Goal: Task Accomplishment & Management: Complete application form

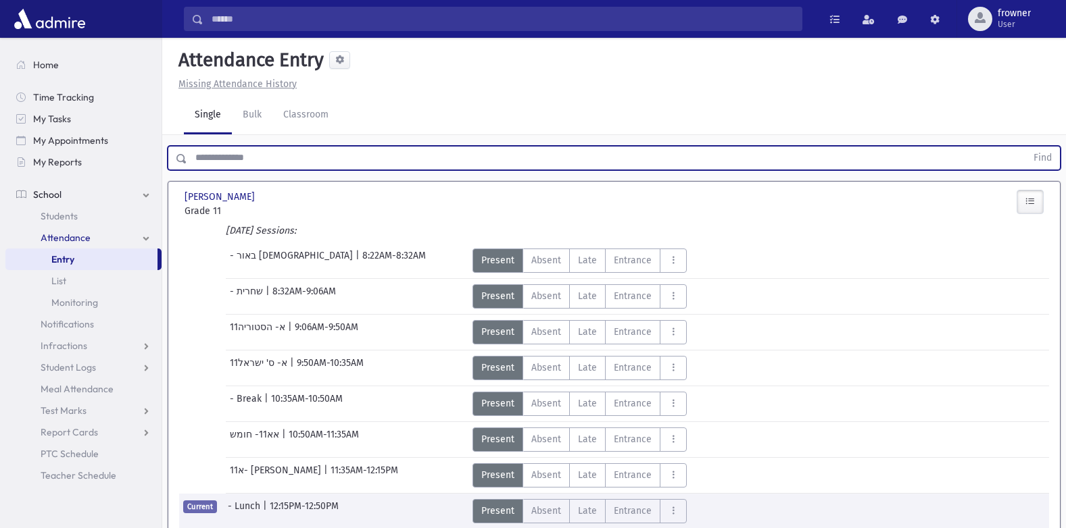
click at [326, 151] on input "text" at bounding box center [606, 158] width 839 height 24
type input "*****"
click at [1025, 147] on button "Find" at bounding box center [1042, 158] width 34 height 23
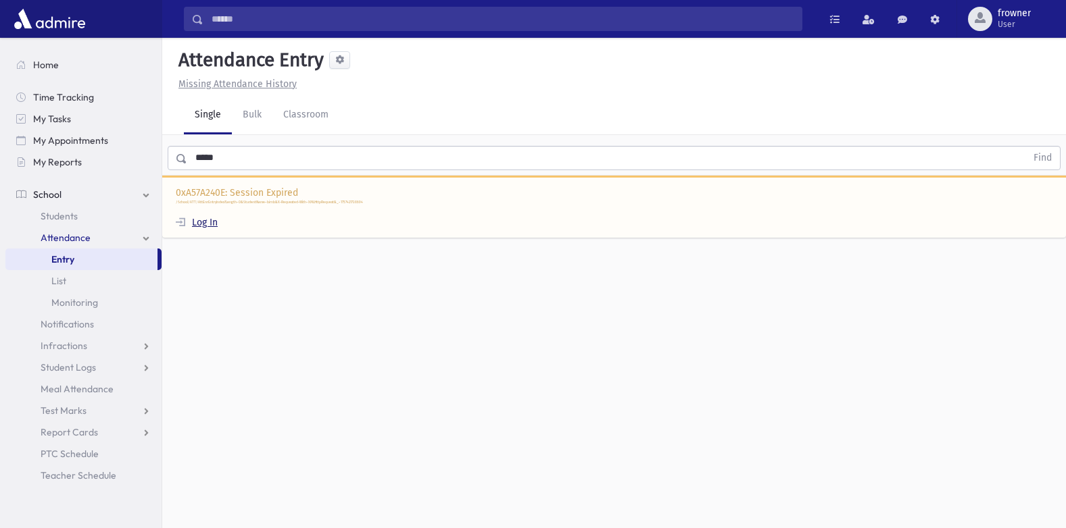
click at [219, 222] on div "0xA57A240E: Session Expired /School/ATT/AttEnrEntryIndex?Length=0&StudentName=b…" at bounding box center [613, 207] width 903 height 63
click at [205, 225] on link "Log In" at bounding box center [197, 222] width 42 height 11
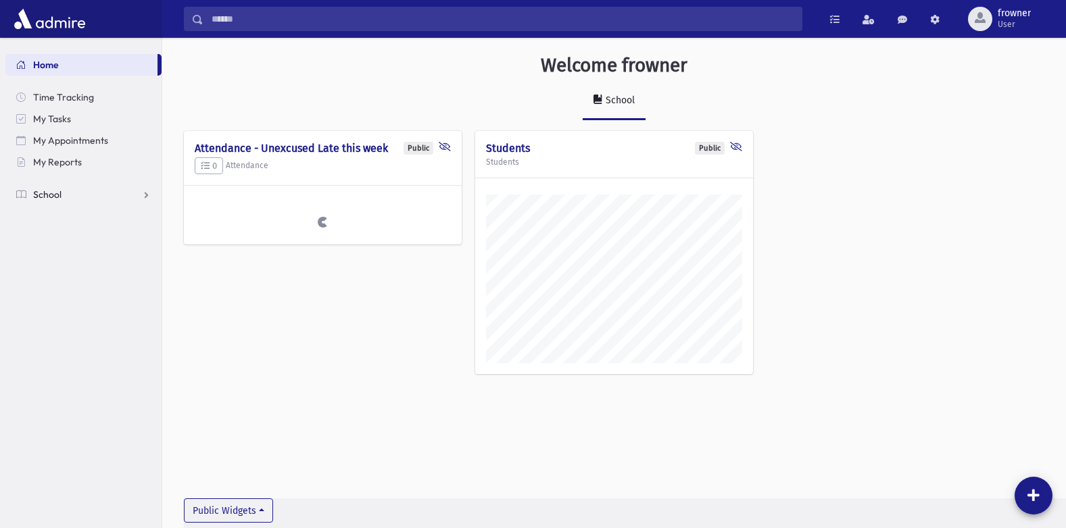
scroll to position [521, 903]
click at [52, 187] on link "School" at bounding box center [83, 195] width 156 height 22
click at [74, 235] on span "Attendance" at bounding box center [66, 238] width 50 height 12
click at [70, 260] on span "Entry" at bounding box center [62, 259] width 23 height 12
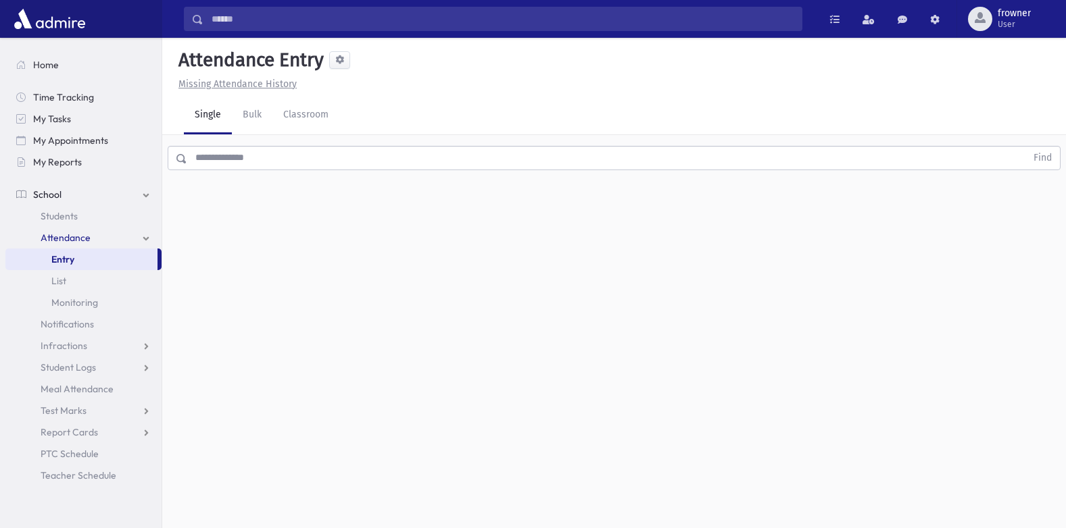
click at [338, 163] on input "text" at bounding box center [606, 158] width 839 height 24
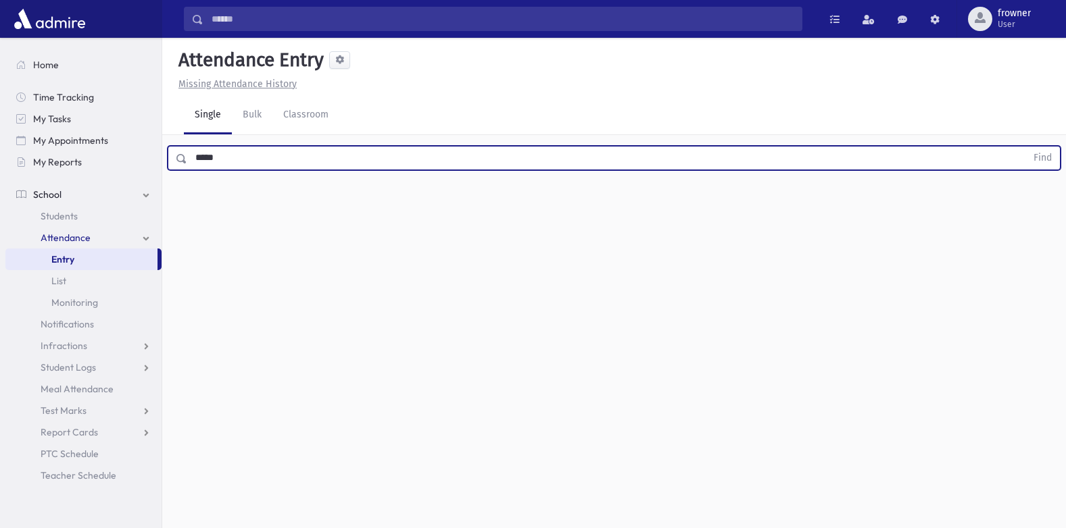
type input "*****"
click at [1025, 147] on button "Find" at bounding box center [1042, 158] width 34 height 23
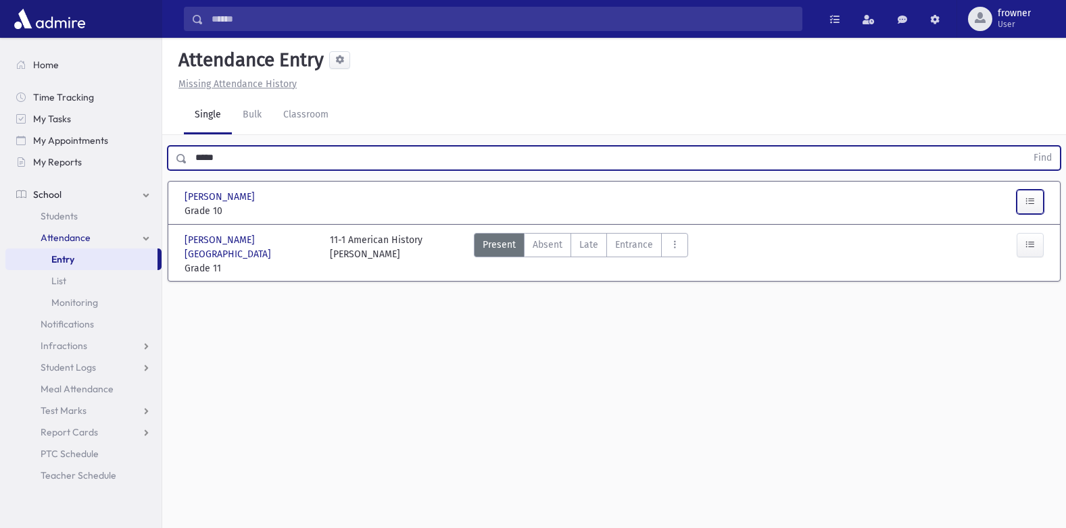
click at [1034, 203] on icon "button" at bounding box center [1029, 201] width 9 height 11
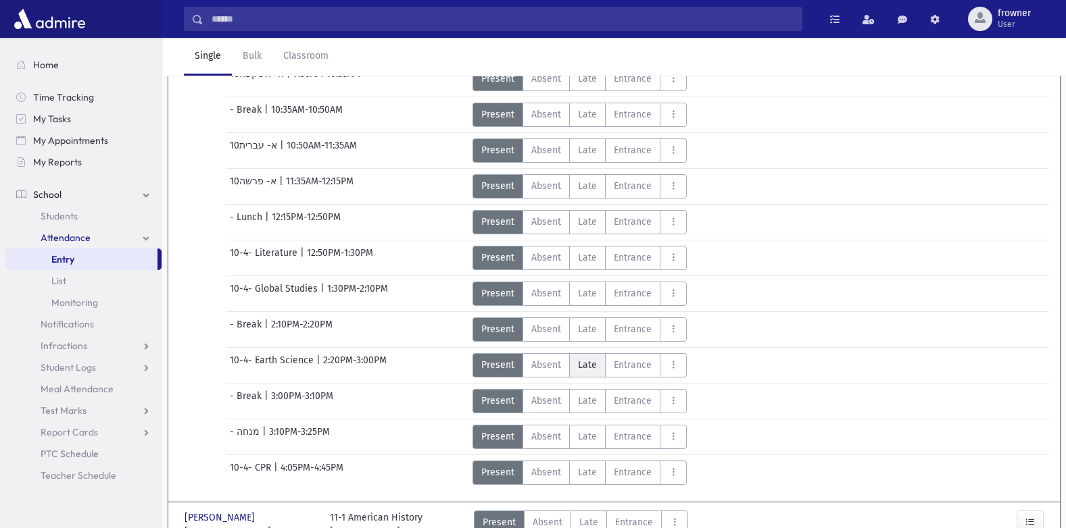
scroll to position [355, 0]
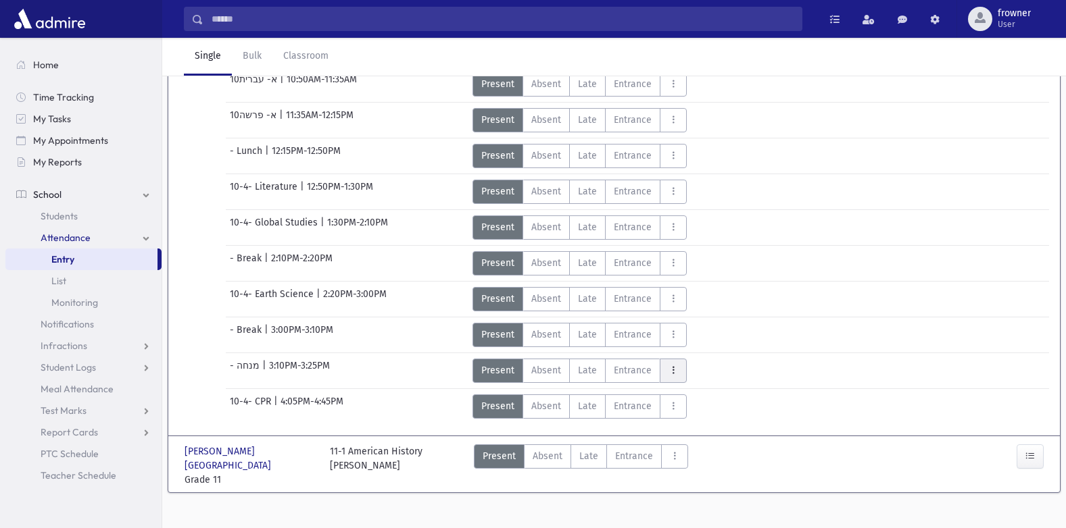
click at [673, 376] on button "AttTypes" at bounding box center [672, 371] width 27 height 24
click at [714, 216] on span "Exit" at bounding box center [713, 213] width 86 height 14
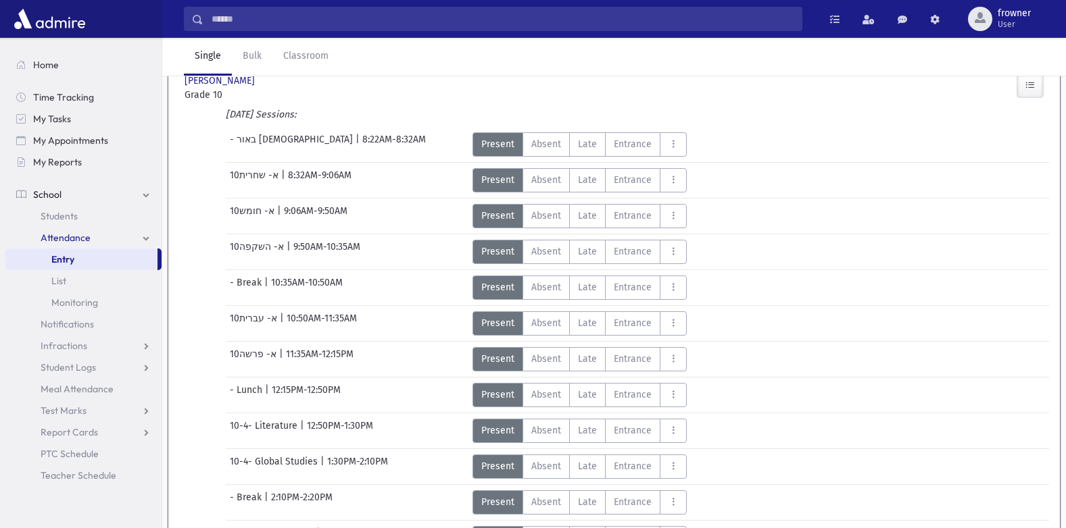
scroll to position [0, 0]
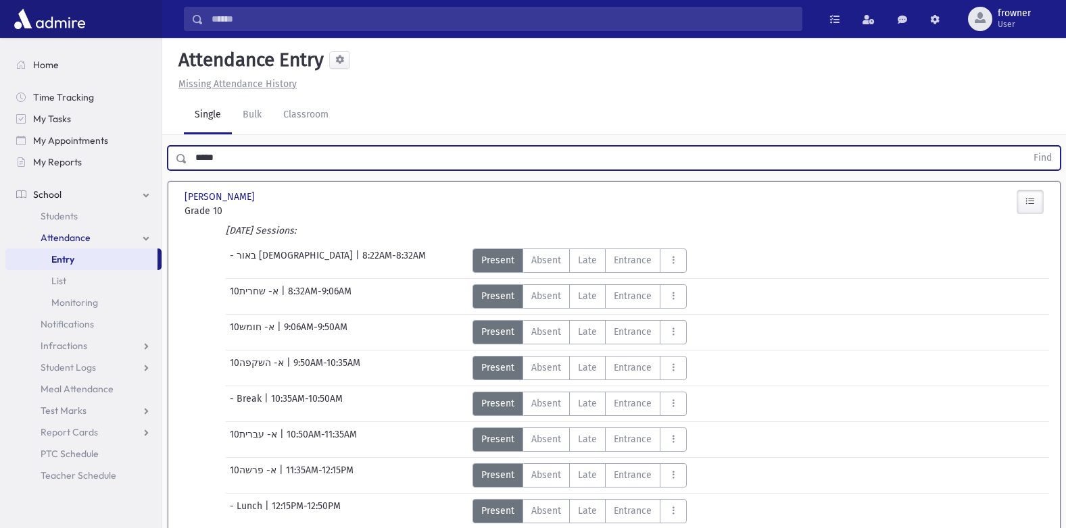
drag, startPoint x: 316, startPoint y: 157, endPoint x: 0, endPoint y: 150, distance: 315.6
click at [0, 155] on html "Search Results Students" at bounding box center [533, 264] width 1066 height 528
type input "*****"
click at [1025, 147] on button "Find" at bounding box center [1042, 158] width 34 height 23
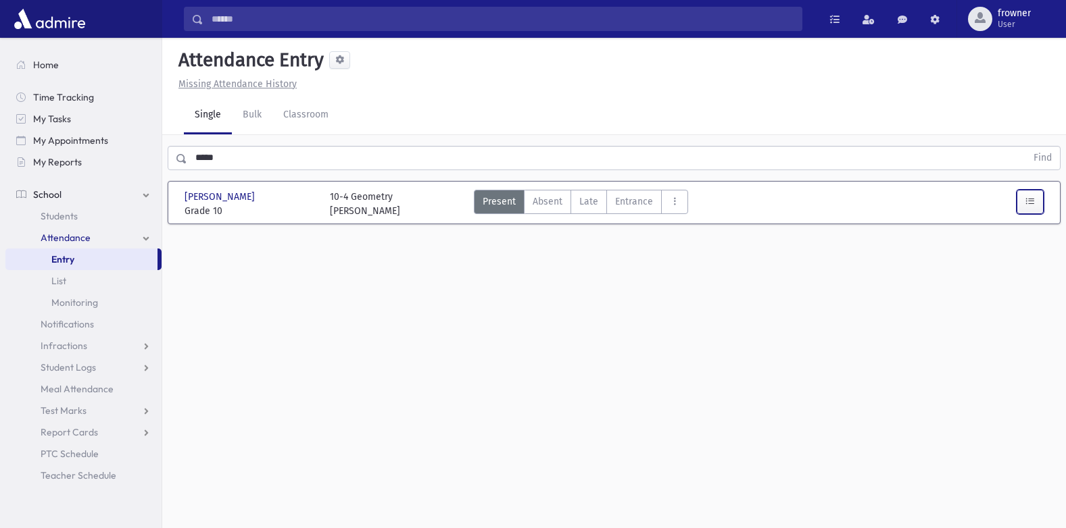
click at [1018, 208] on button "button" at bounding box center [1029, 202] width 27 height 24
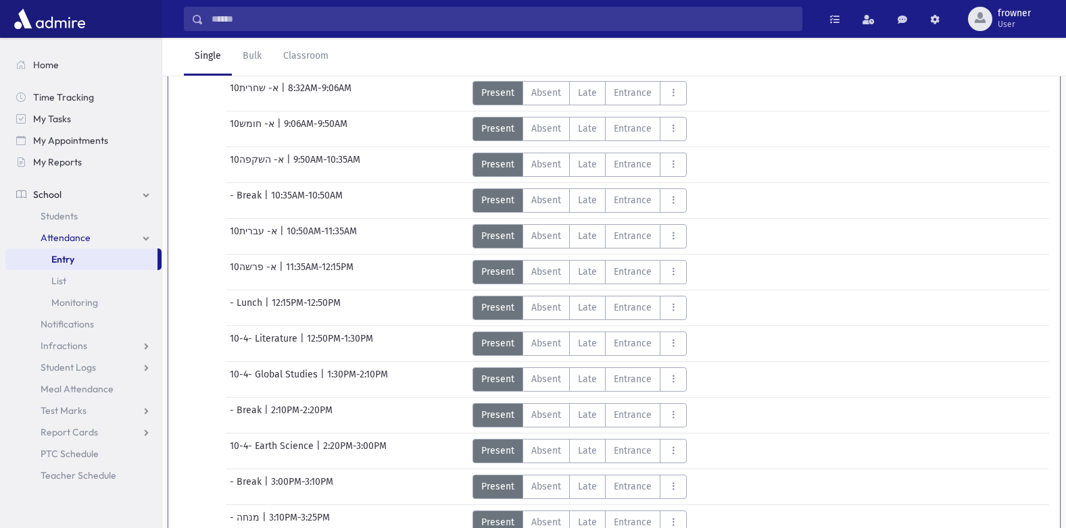
scroll to position [348, 0]
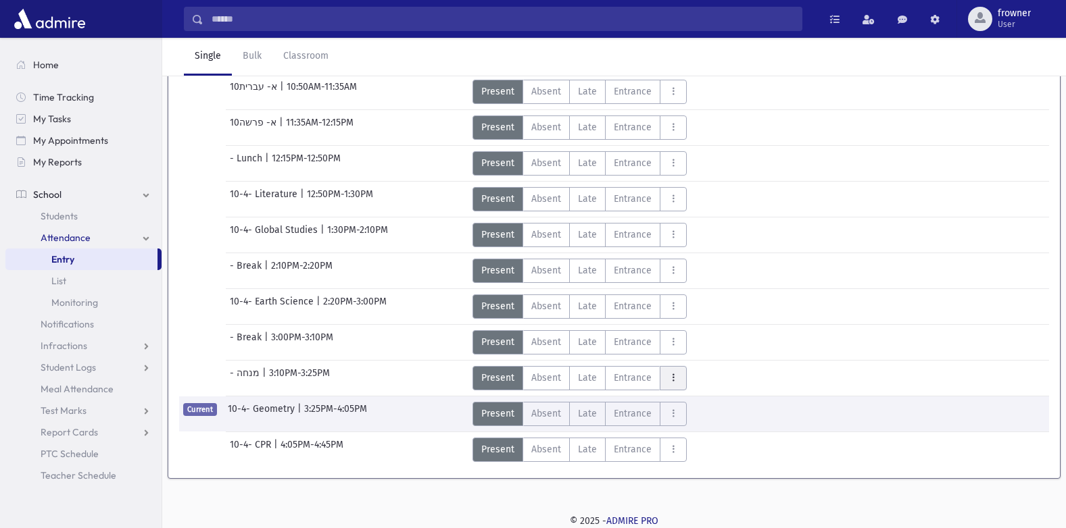
click at [668, 378] on icon "AttTypes" at bounding box center [672, 377] width 9 height 11
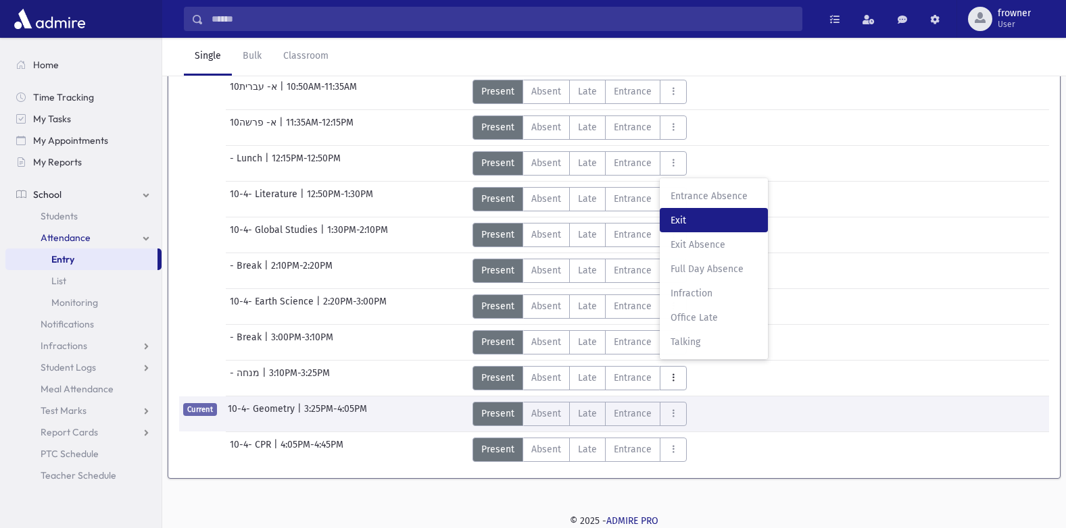
click at [689, 224] on span "Exit" at bounding box center [713, 221] width 86 height 14
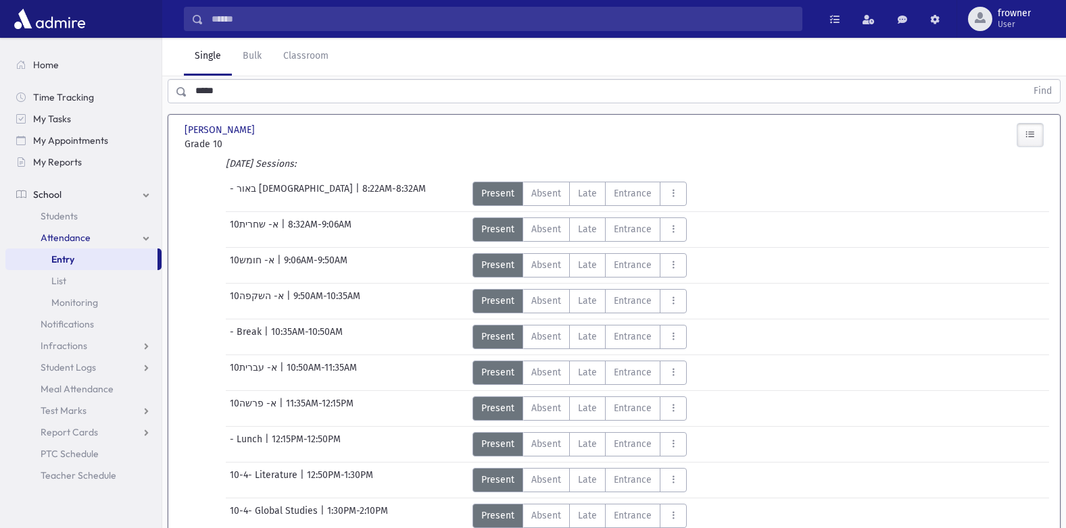
scroll to position [0, 0]
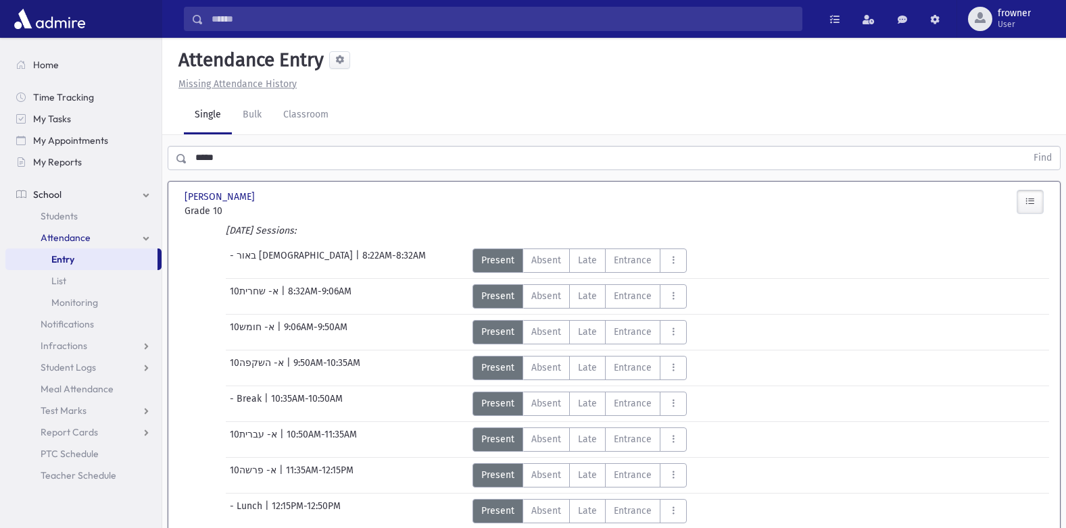
drag, startPoint x: 225, startPoint y: 162, endPoint x: 0, endPoint y: 132, distance: 227.0
click at [0, 132] on html "Search Results Students" at bounding box center [533, 264] width 1066 height 528
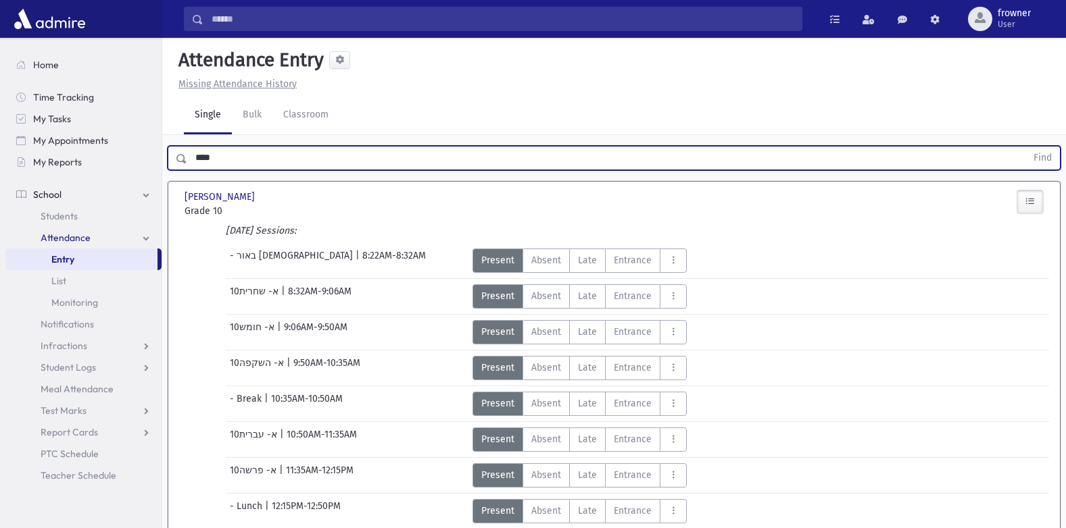
click at [1025, 147] on button "Find" at bounding box center [1042, 158] width 34 height 23
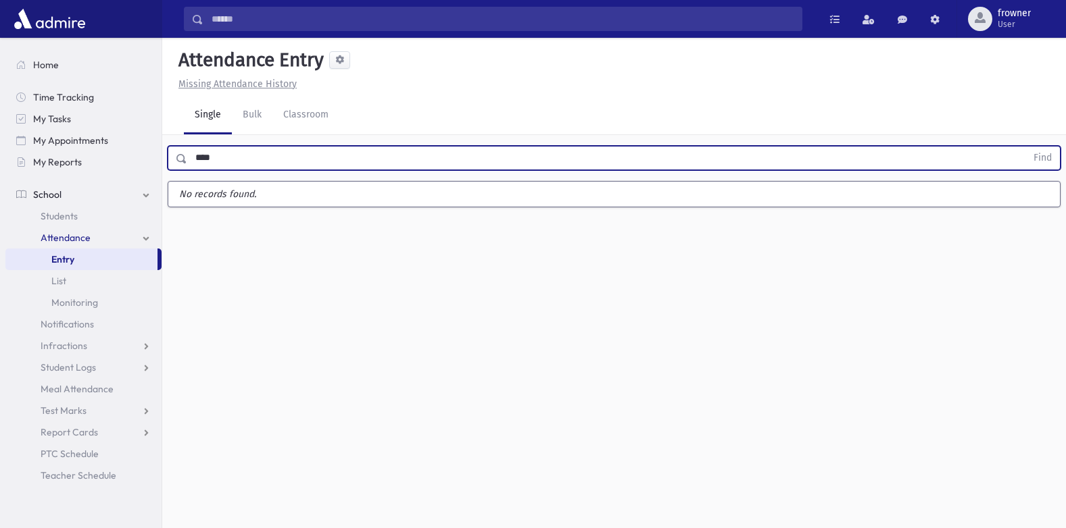
type input "****"
click at [1025, 147] on button "Find" at bounding box center [1042, 158] width 34 height 23
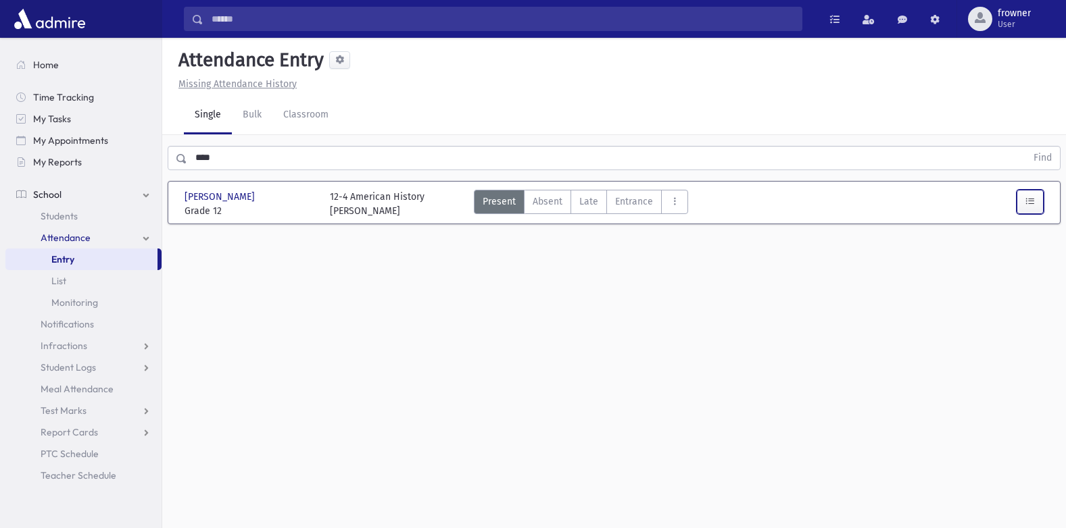
click at [1041, 209] on button "button" at bounding box center [1029, 202] width 27 height 24
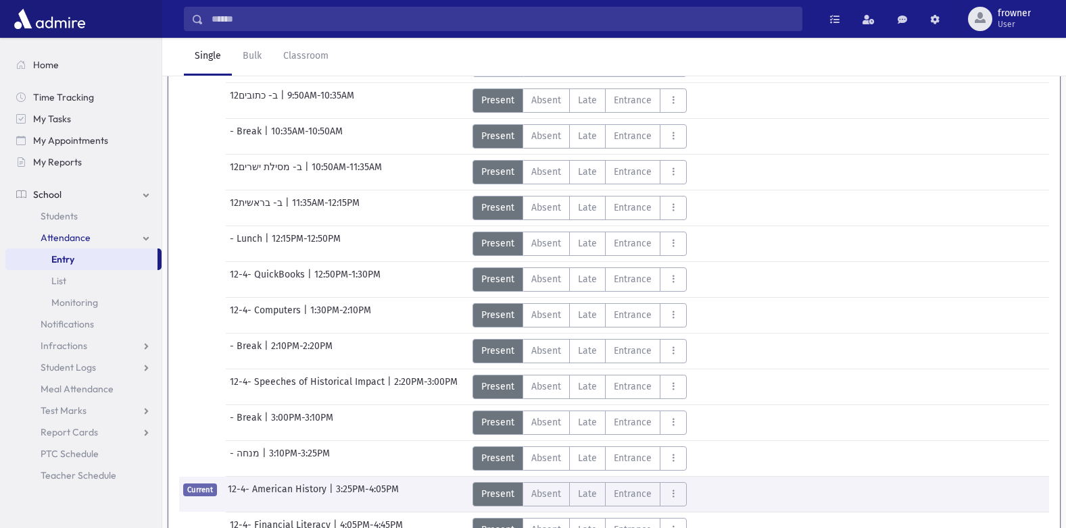
scroll to position [348, 0]
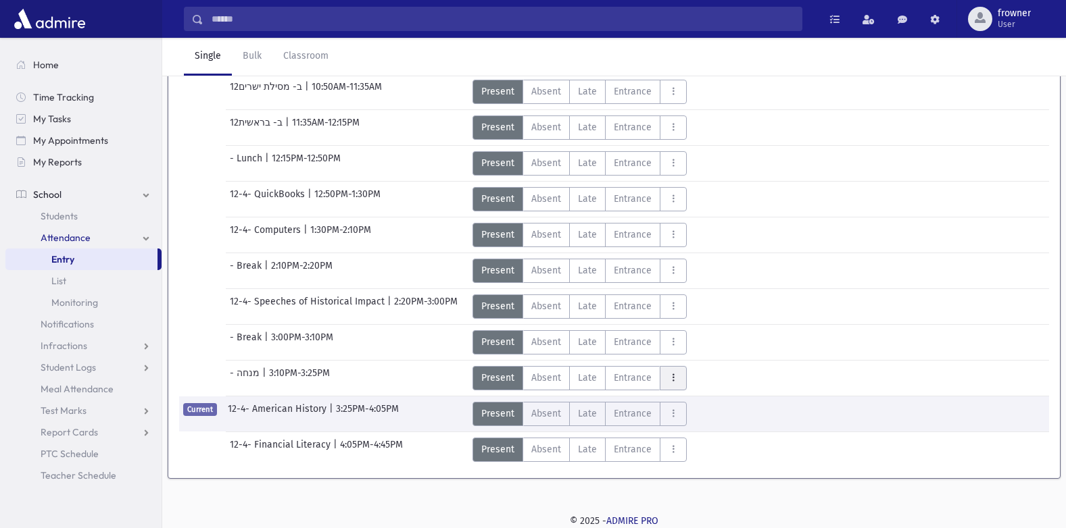
click at [670, 368] on button "AttTypes" at bounding box center [672, 378] width 27 height 24
click at [686, 339] on span "Talking" at bounding box center [713, 342] width 86 height 14
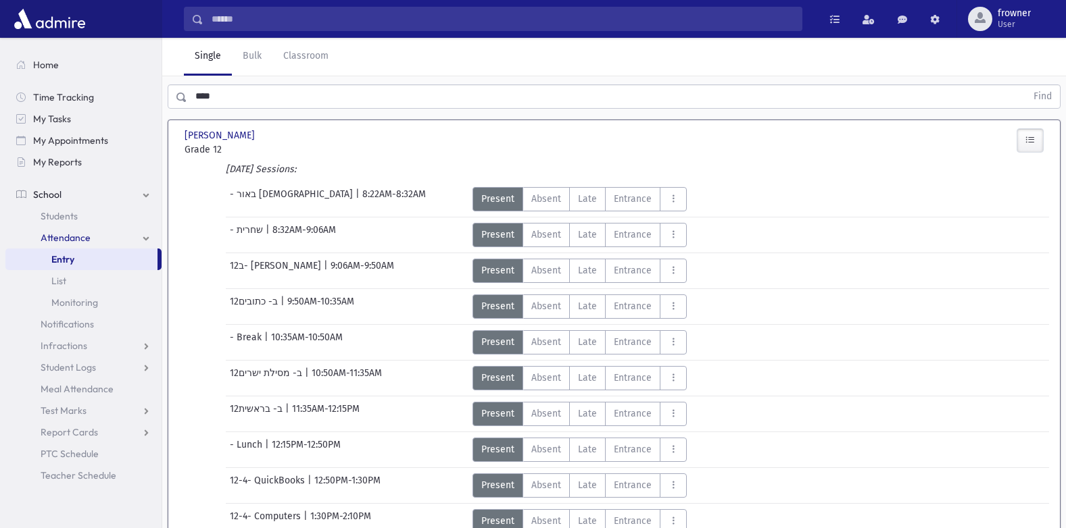
scroll to position [0, 0]
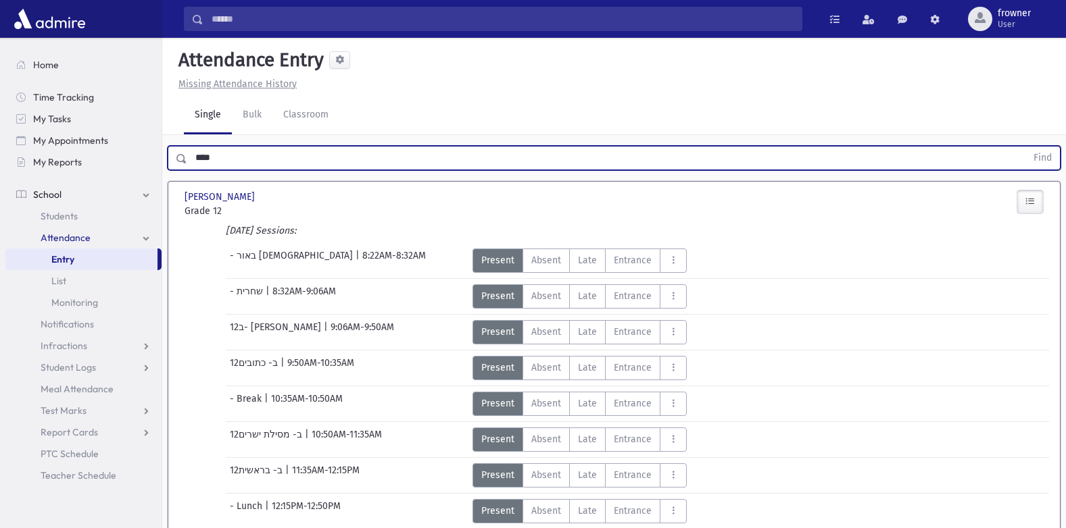
drag, startPoint x: 235, startPoint y: 161, endPoint x: 0, endPoint y: 167, distance: 235.2
click at [0, 166] on html "Search Results Students" at bounding box center [533, 264] width 1066 height 528
type input "*****"
click at [1025, 147] on button "Find" at bounding box center [1042, 158] width 34 height 23
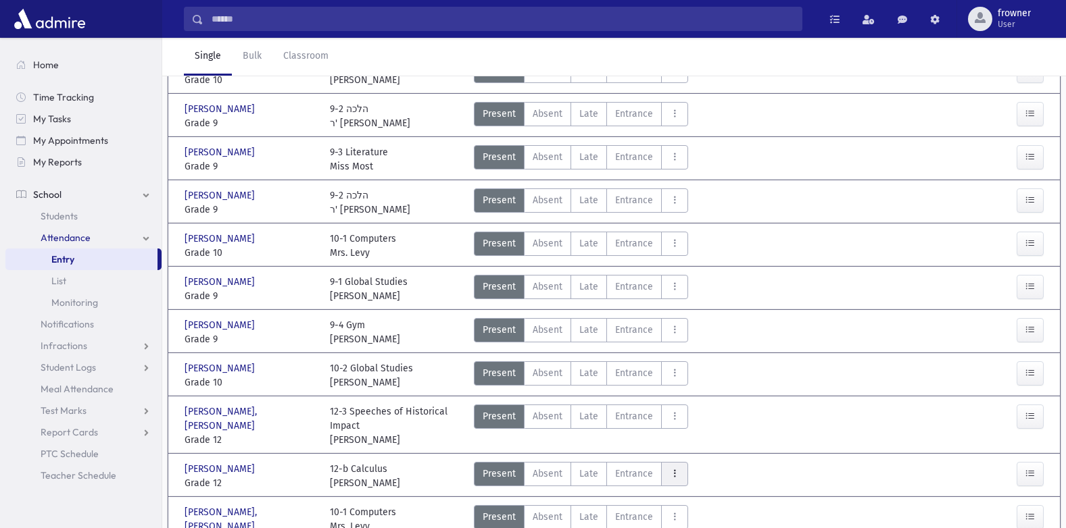
scroll to position [405, 0]
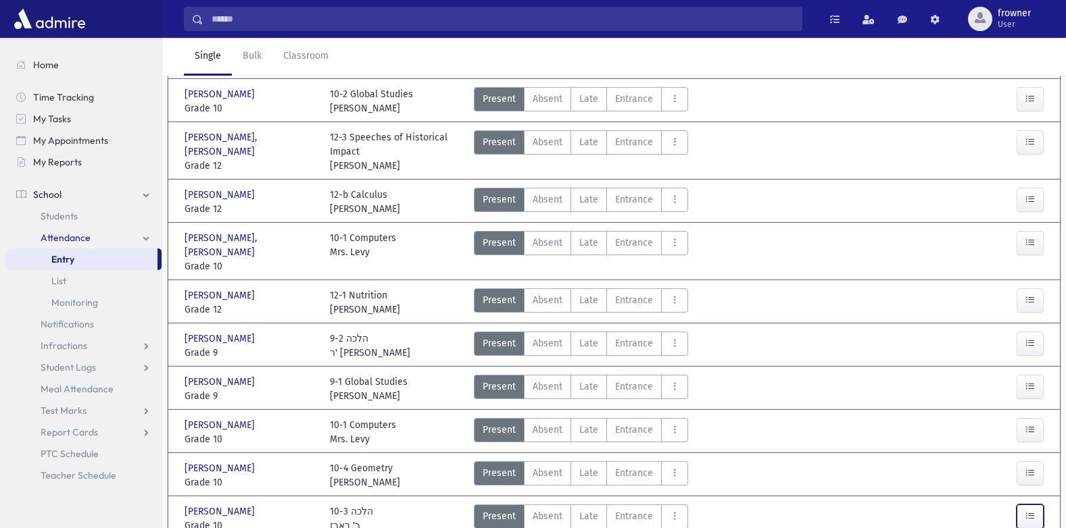
click at [1028, 511] on icon "button" at bounding box center [1029, 516] width 9 height 11
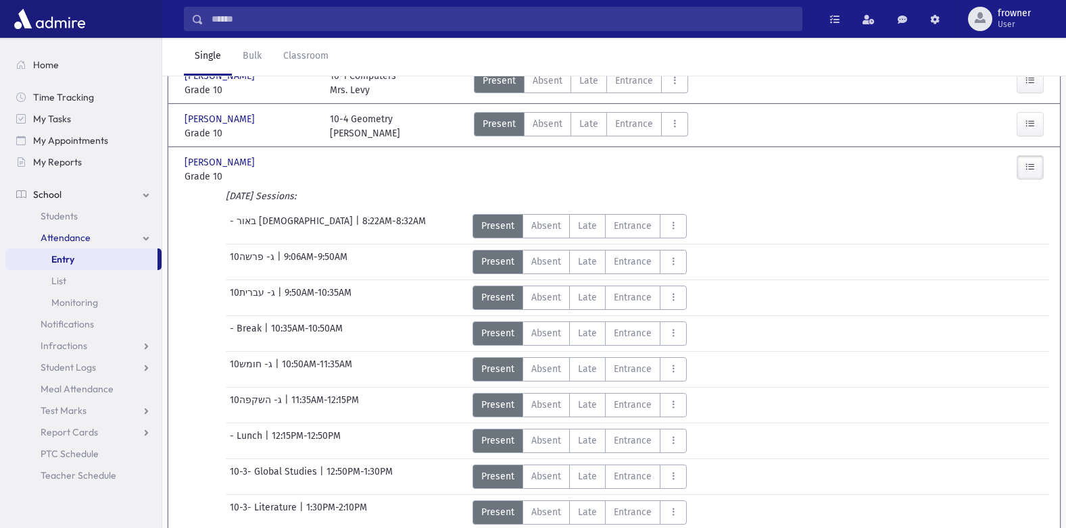
scroll to position [974, 0]
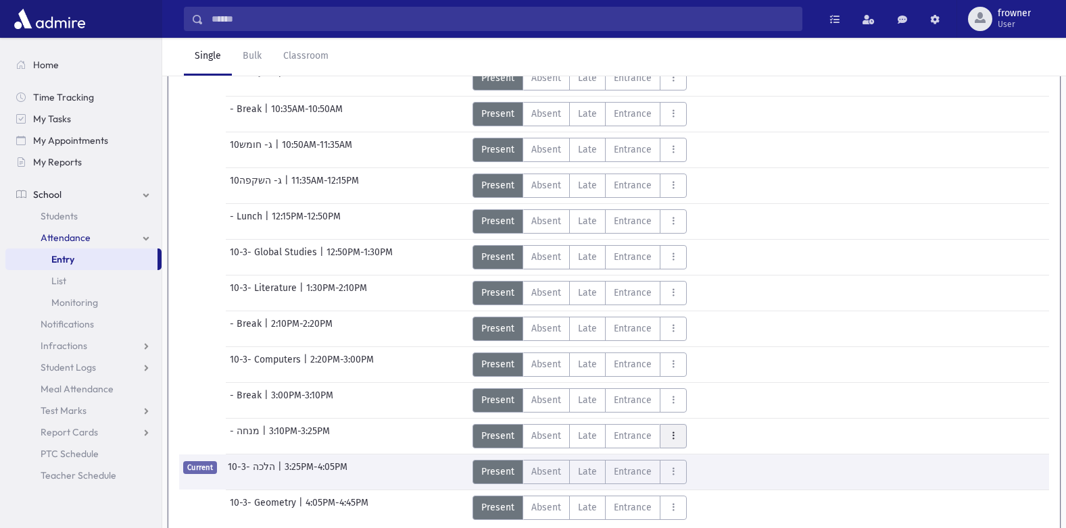
click at [660, 424] on button "AttTypes" at bounding box center [672, 436] width 27 height 24
click at [682, 393] on span "Talking" at bounding box center [713, 400] width 86 height 14
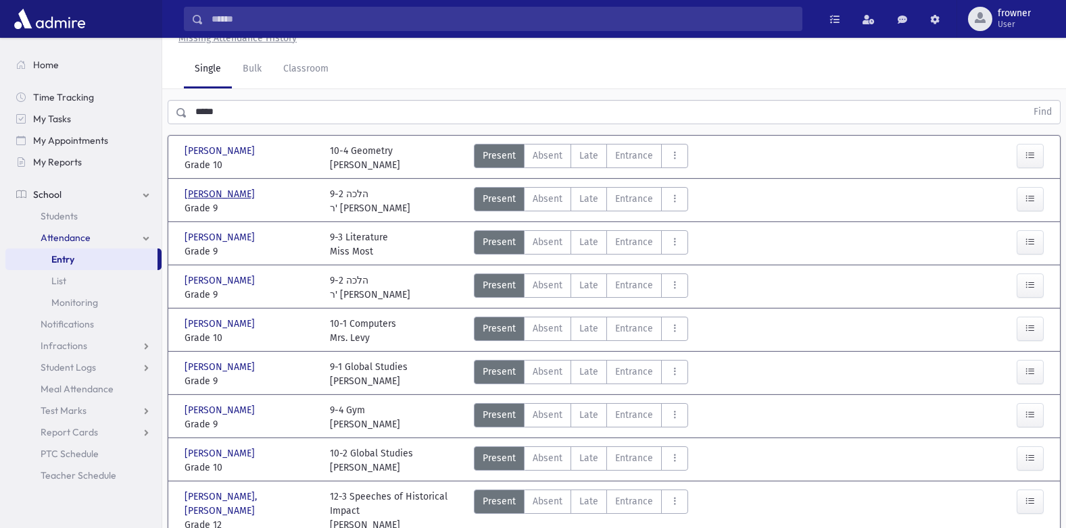
scroll to position [0, 0]
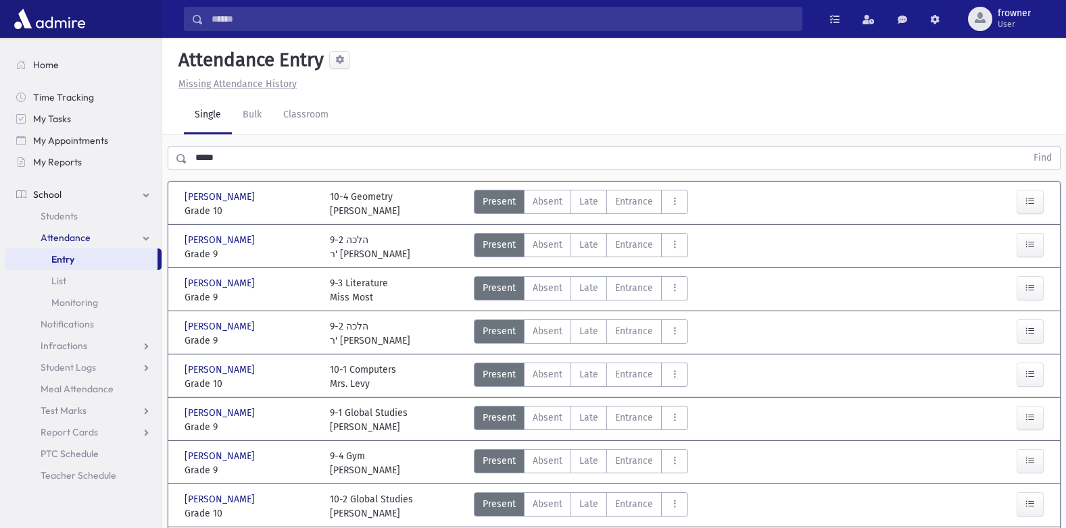
drag, startPoint x: 243, startPoint y: 154, endPoint x: -3, endPoint y: 187, distance: 248.2
click at [0, 187] on html "Search Results Students" at bounding box center [533, 264] width 1066 height 528
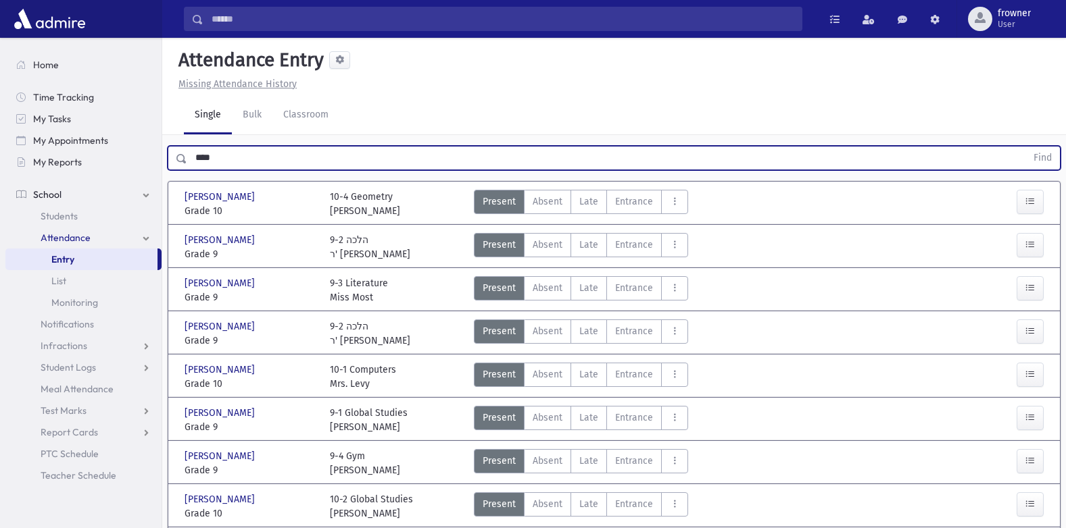
type input "****"
click at [1025, 147] on button "Find" at bounding box center [1042, 158] width 34 height 23
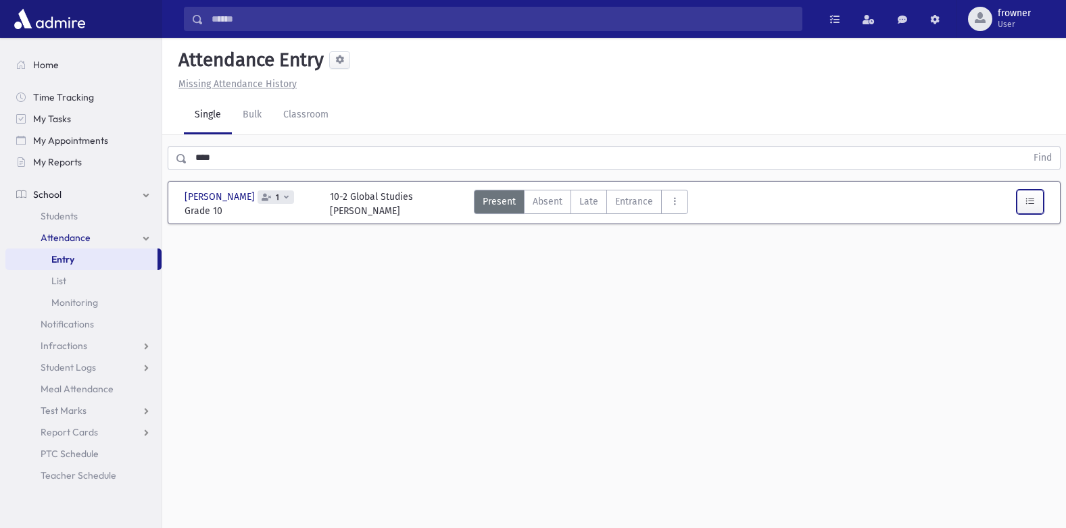
click at [1036, 198] on button "button" at bounding box center [1029, 202] width 27 height 24
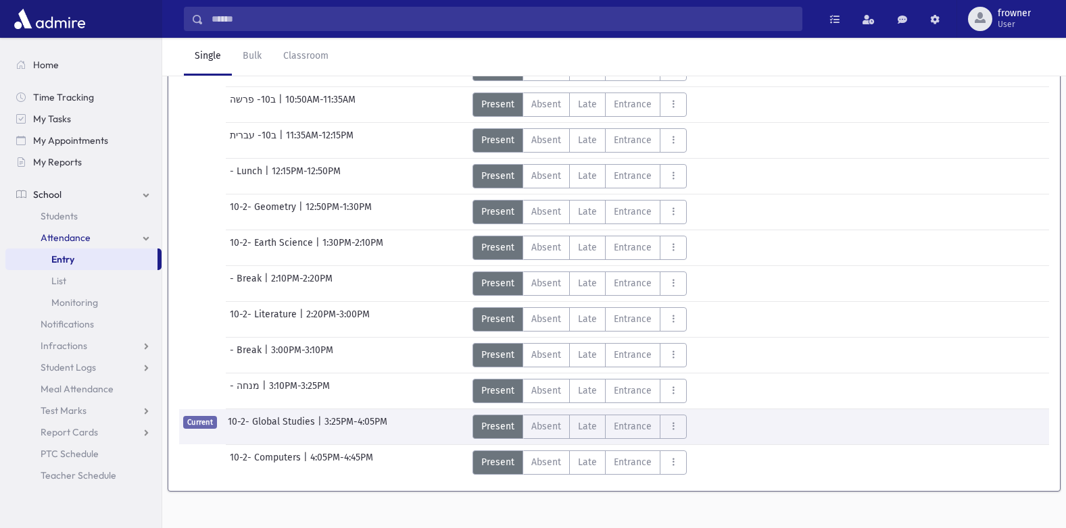
scroll to position [378, 0]
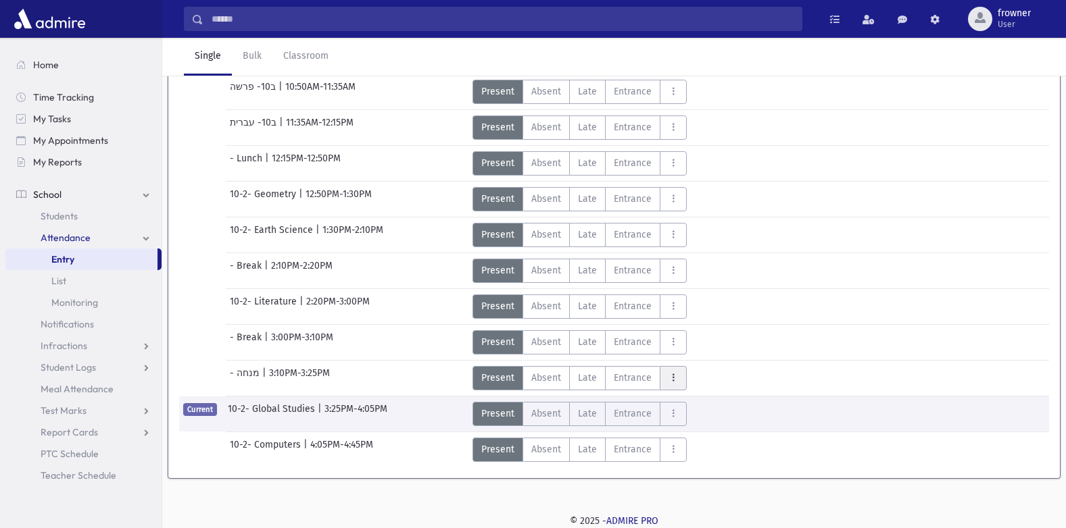
click at [683, 366] on button "AttTypes" at bounding box center [672, 378] width 27 height 24
click at [698, 345] on span "Talking" at bounding box center [713, 342] width 86 height 14
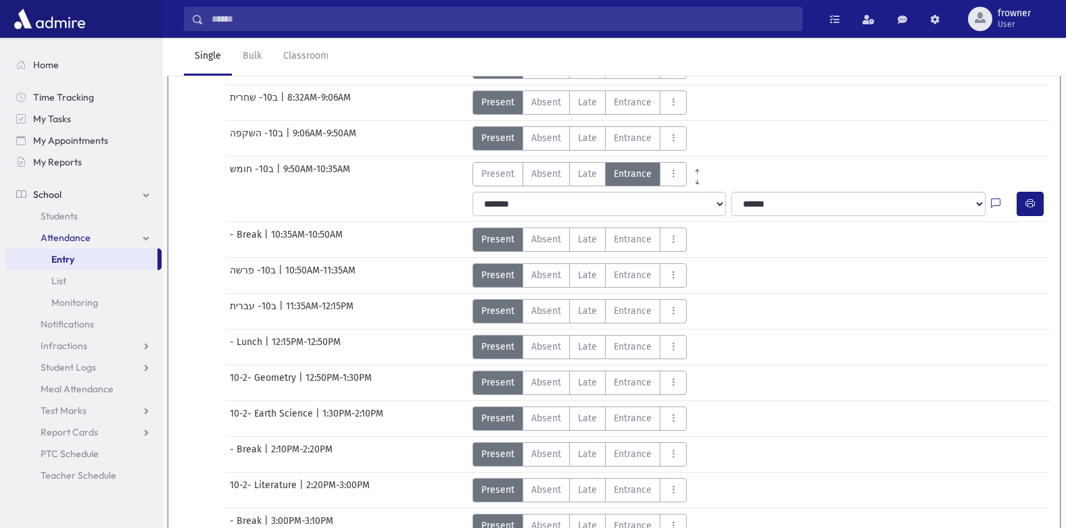
scroll to position [0, 0]
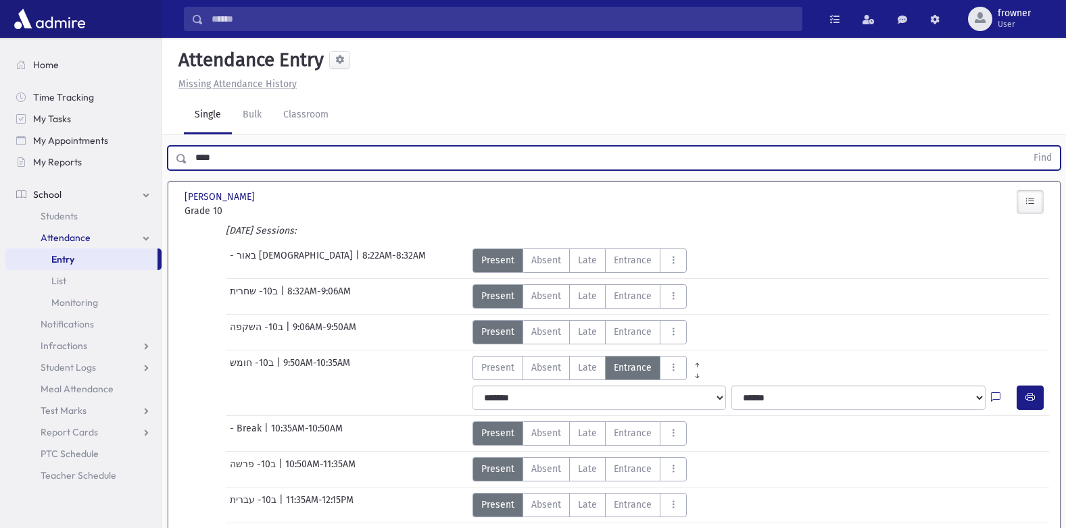
click at [0, 176] on html "Search Results Students" at bounding box center [533, 264] width 1066 height 528
type input "****"
click at [1025, 147] on button "Find" at bounding box center [1042, 158] width 34 height 23
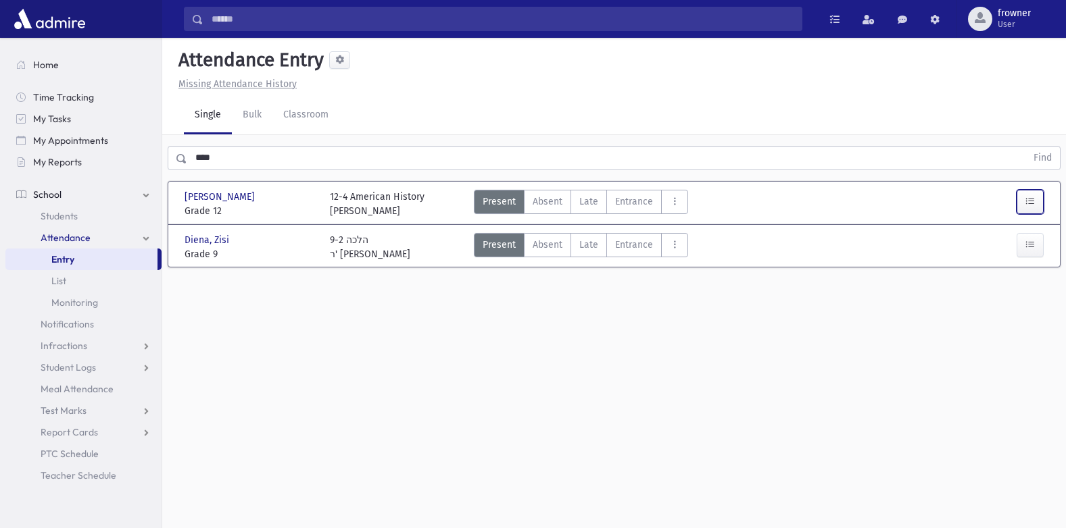
click at [1034, 203] on button "button" at bounding box center [1029, 202] width 27 height 24
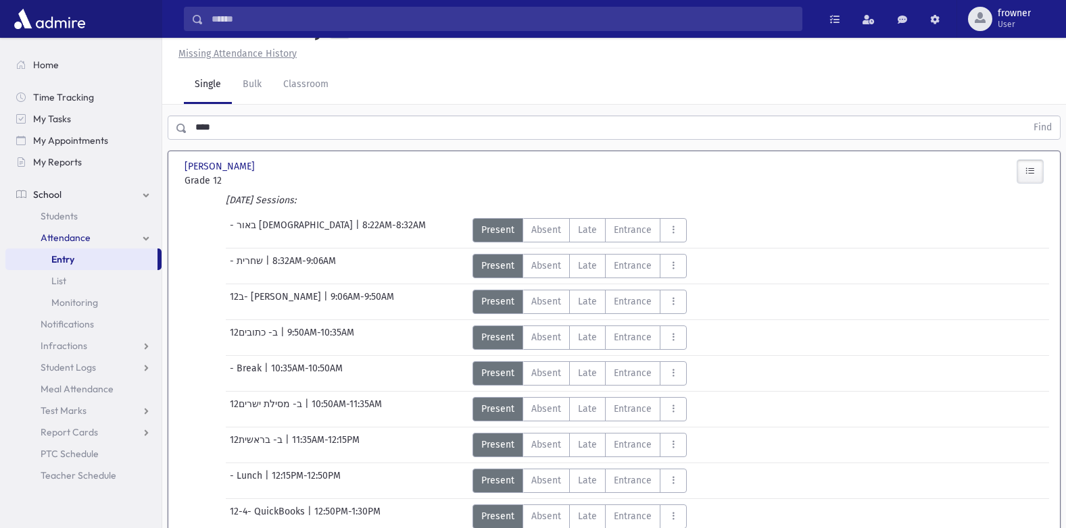
scroll to position [391, 0]
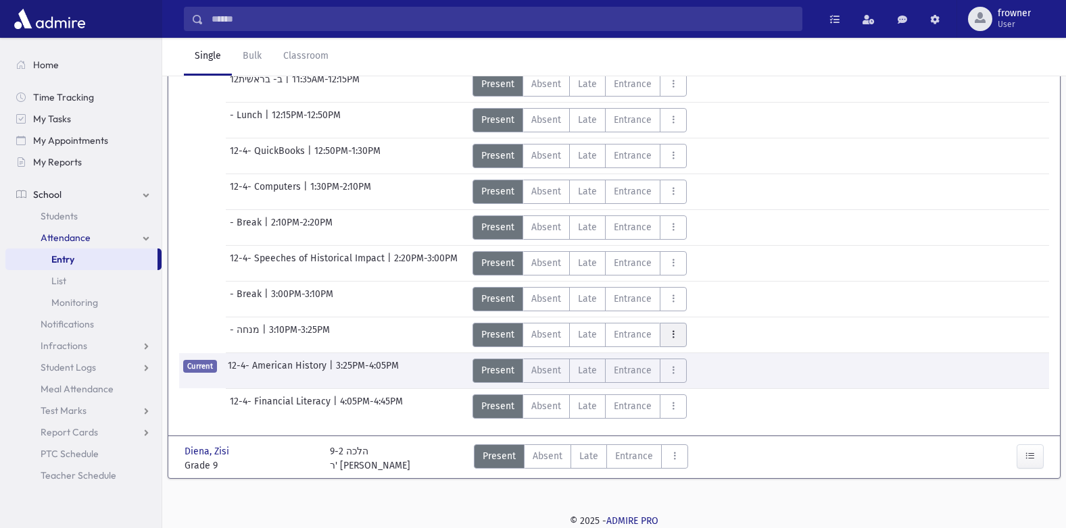
click at [682, 337] on button "AttTypes" at bounding box center [672, 335] width 27 height 24
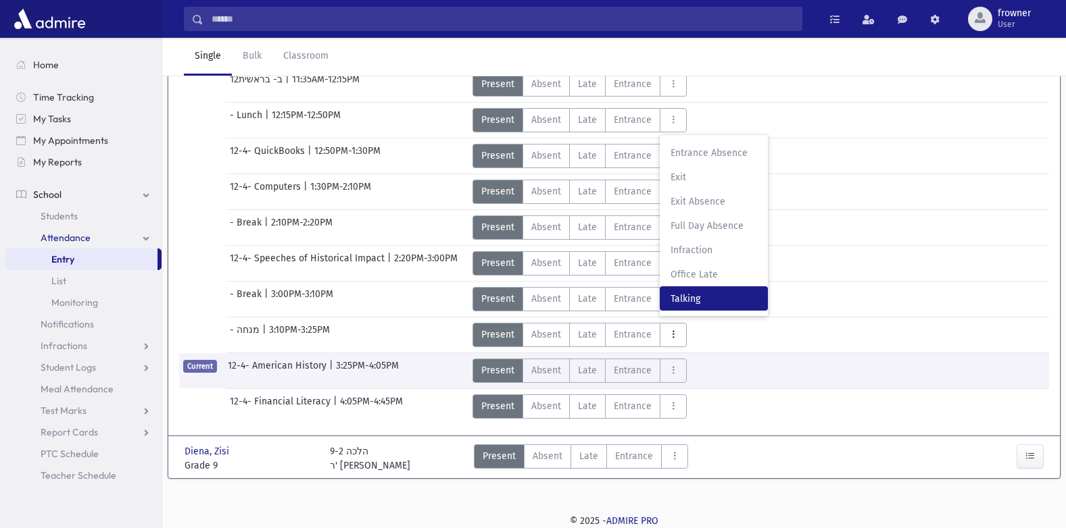
click at [705, 306] on label "Talking T" at bounding box center [713, 298] width 108 height 24
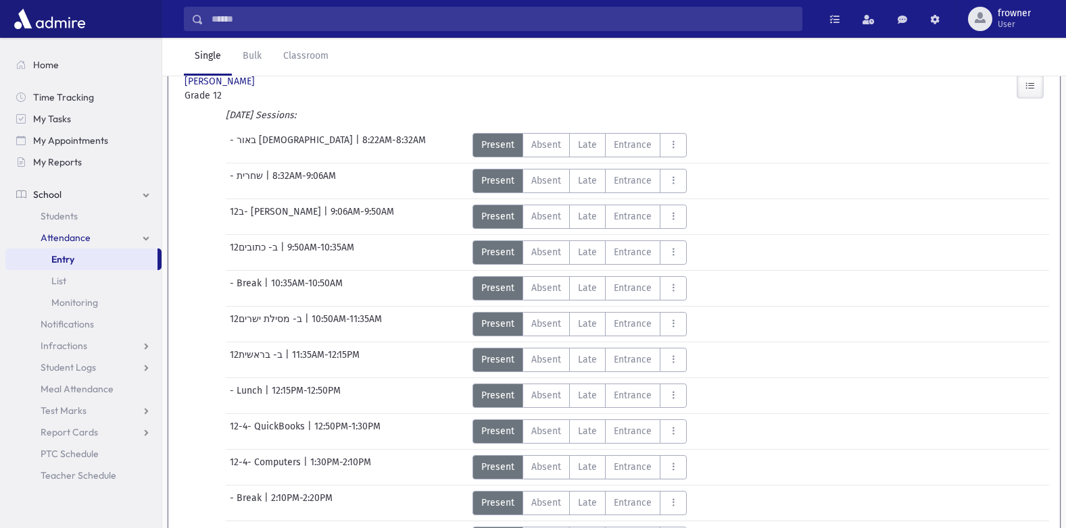
scroll to position [0, 0]
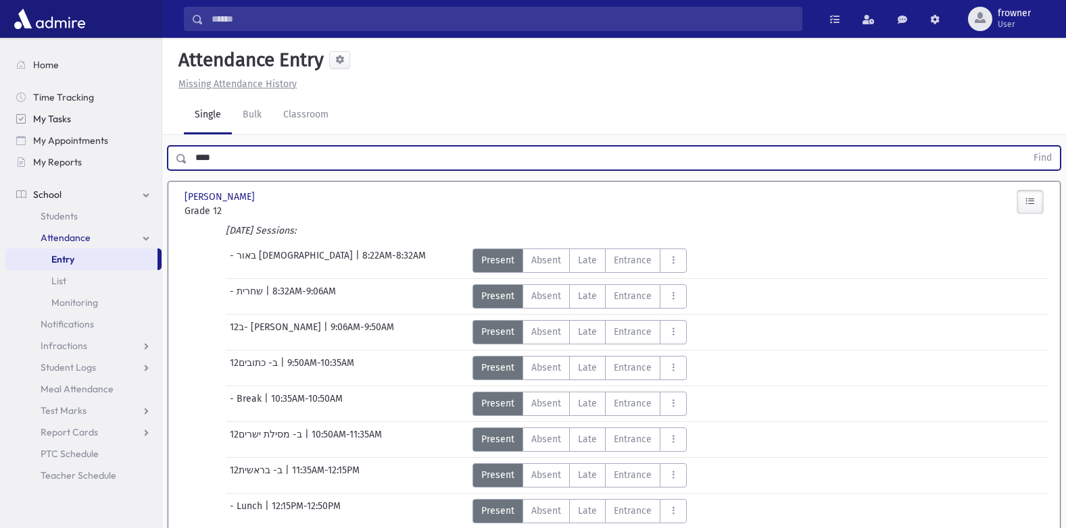
drag, startPoint x: -3, startPoint y: 157, endPoint x: 9, endPoint y: 126, distance: 33.4
click at [0, 117] on html "Search Results Students" at bounding box center [533, 264] width 1066 height 528
click at [1025, 147] on button "Find" at bounding box center [1042, 158] width 34 height 23
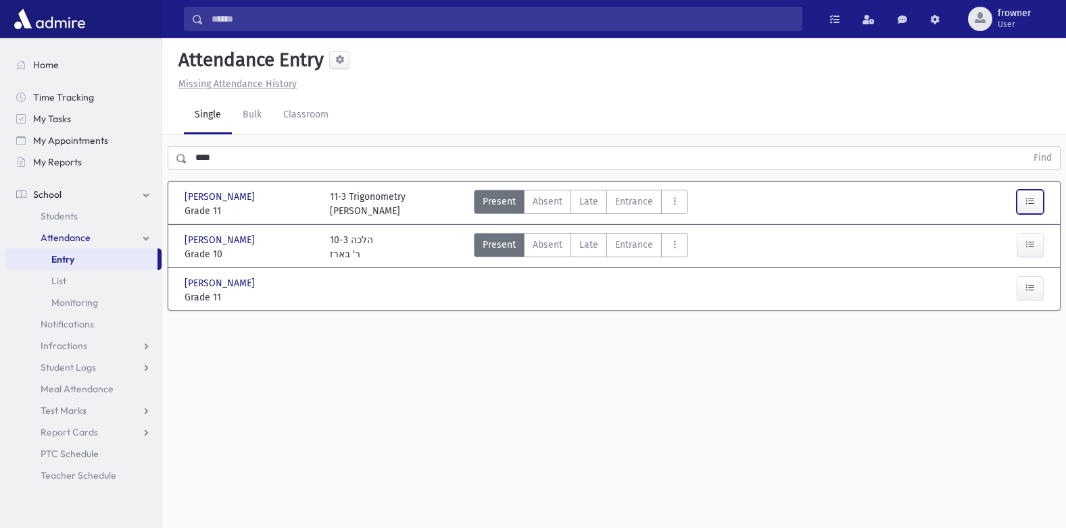
click at [1037, 193] on button "button" at bounding box center [1029, 202] width 27 height 24
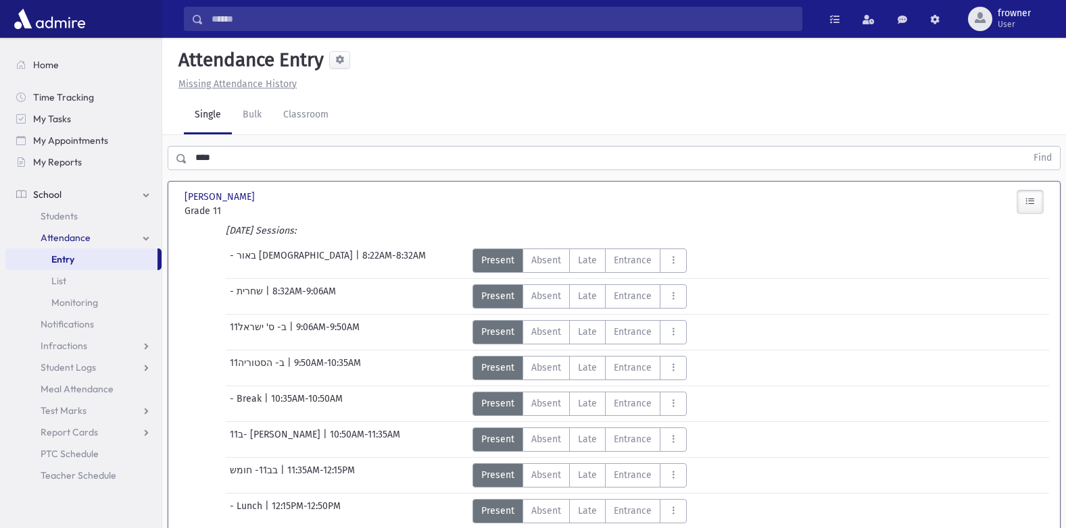
scroll to position [434, 0]
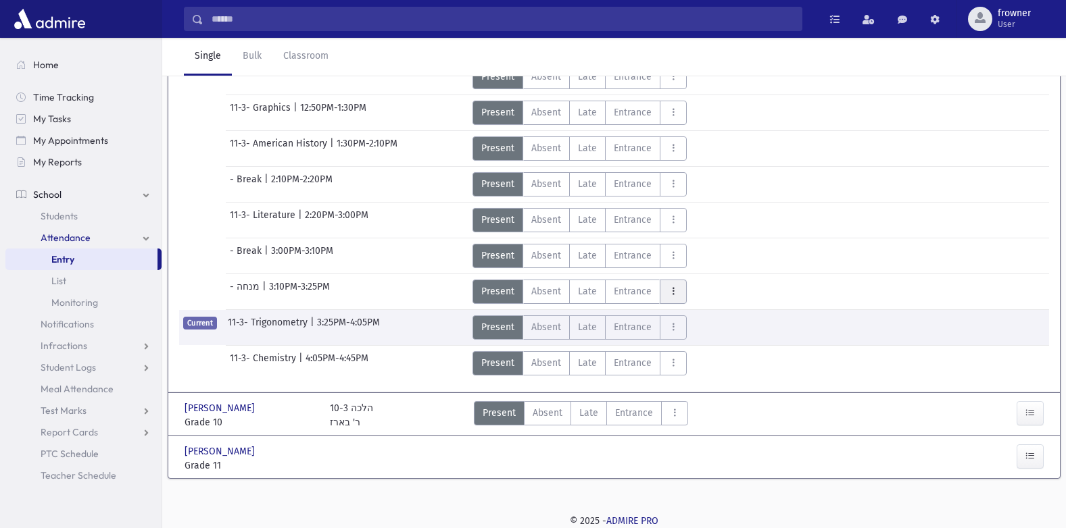
click at [663, 286] on button "AttTypes" at bounding box center [672, 292] width 27 height 24
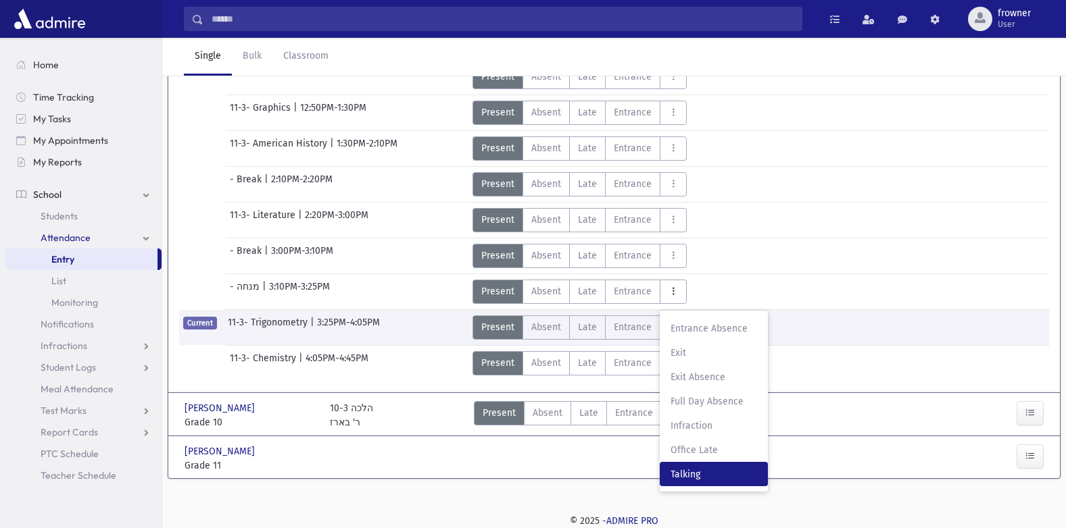
click at [724, 481] on span "Talking" at bounding box center [713, 475] width 86 height 14
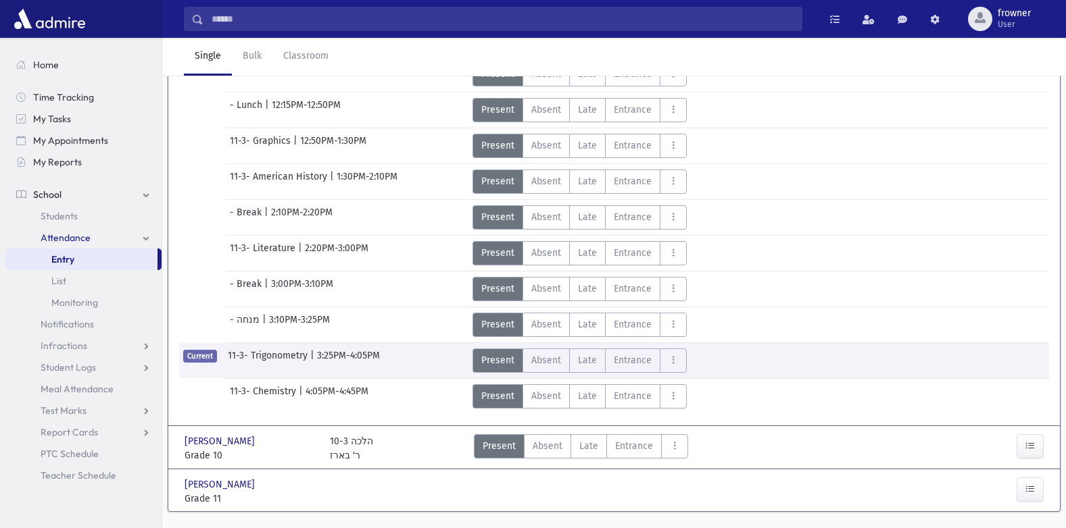
scroll to position [0, 0]
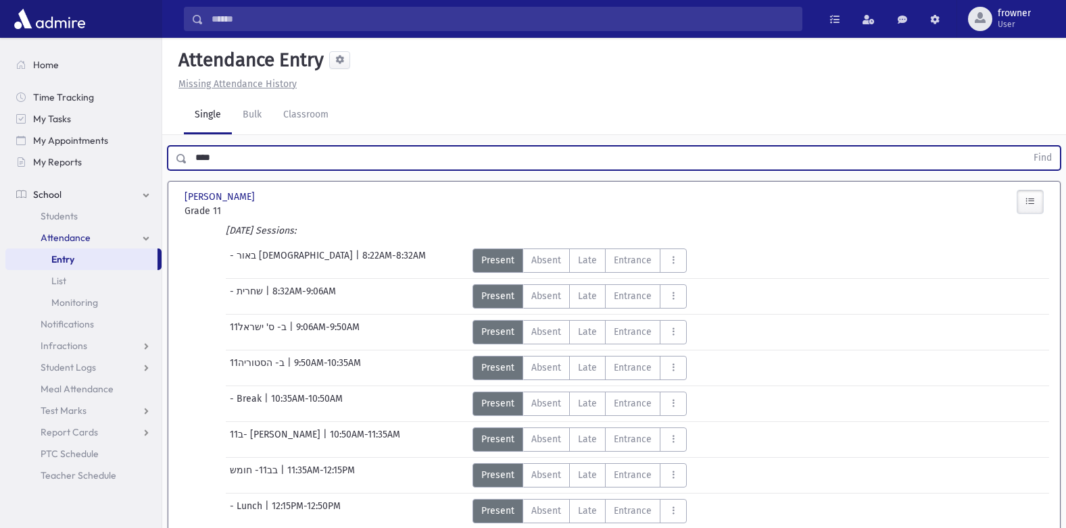
drag, startPoint x: 383, startPoint y: 158, endPoint x: -3, endPoint y: 109, distance: 389.0
click at [0, 109] on html "Search Results Students" at bounding box center [533, 264] width 1066 height 528
click at [1025, 147] on button "Find" at bounding box center [1042, 158] width 34 height 23
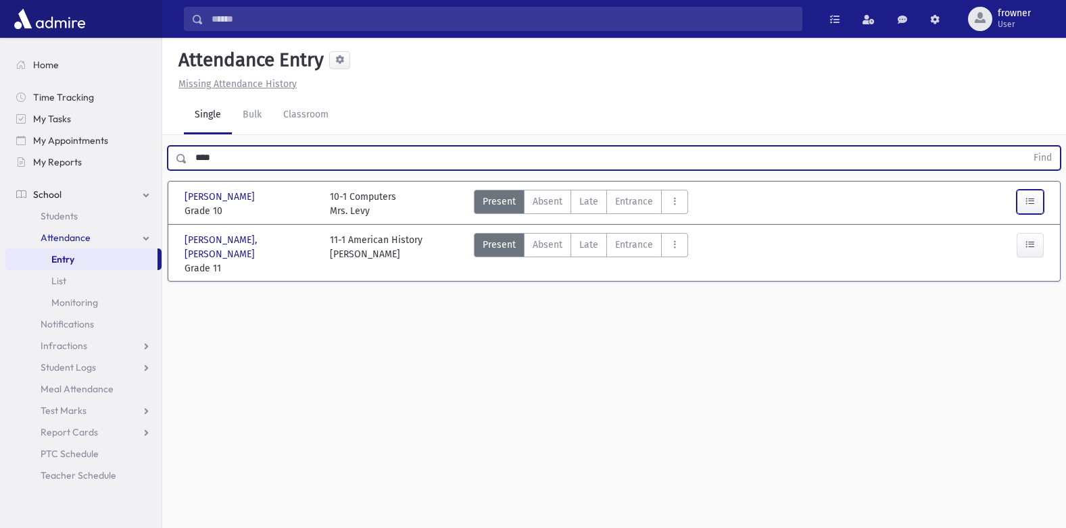
click at [1034, 200] on button "button" at bounding box center [1029, 202] width 27 height 24
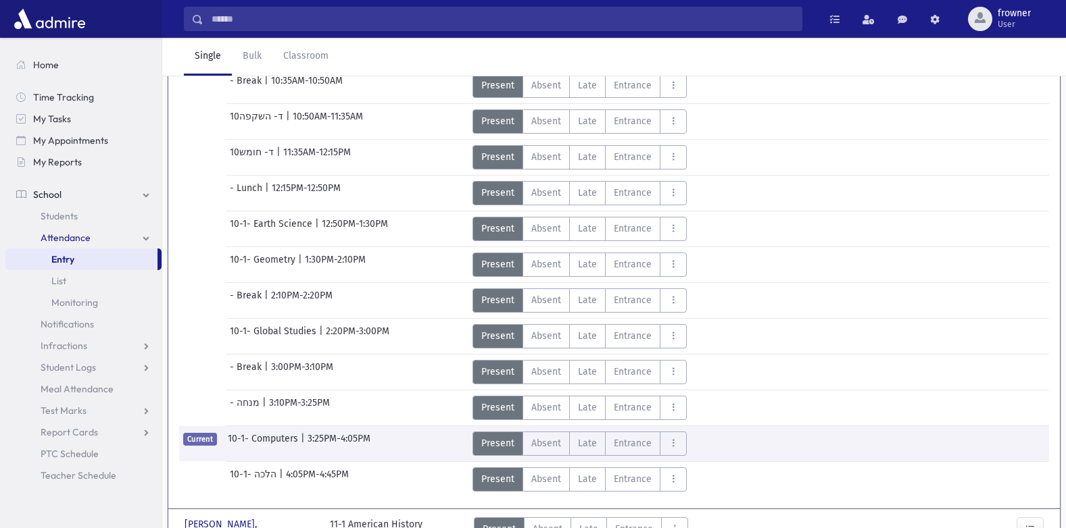
scroll to position [355, 0]
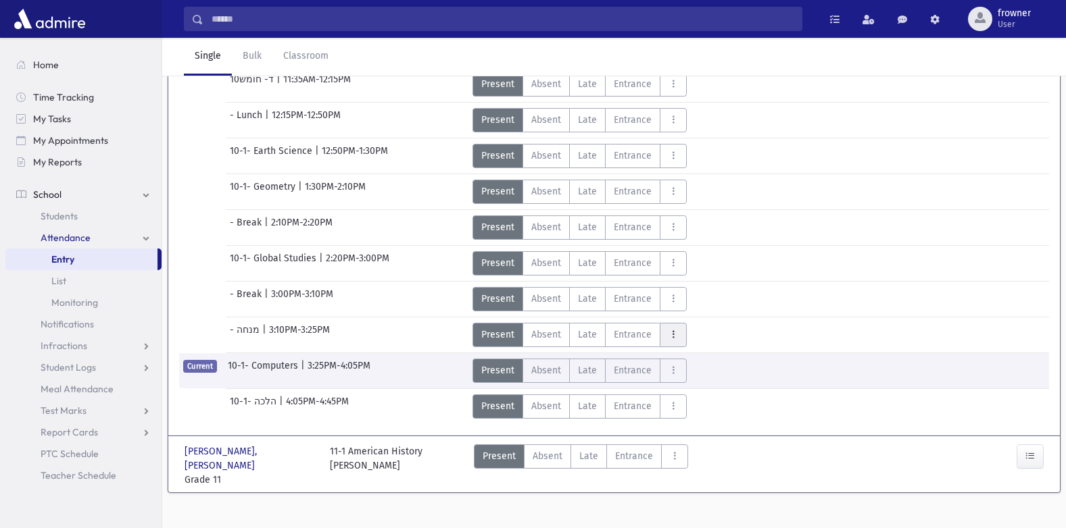
click at [674, 337] on icon "AttTypes" at bounding box center [672, 334] width 9 height 11
click at [696, 315] on div "Entrance Absence EA Exit EX Exit Absence ExitA Full Day Absence F Infraction In…" at bounding box center [713, 225] width 108 height 181
click at [696, 303] on div "Present P Absent A Late L Entrance EN EA Exit EX F OL" at bounding box center [614, 299] width 295 height 24
click at [672, 334] on icon "AttTypes" at bounding box center [672, 334] width 9 height 11
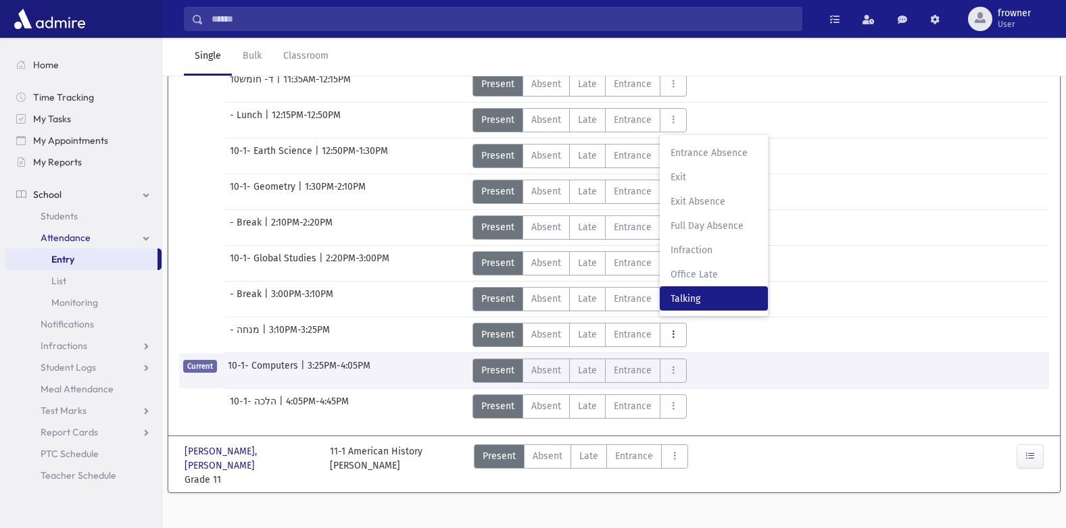
click at [693, 304] on span "Talking" at bounding box center [713, 299] width 86 height 14
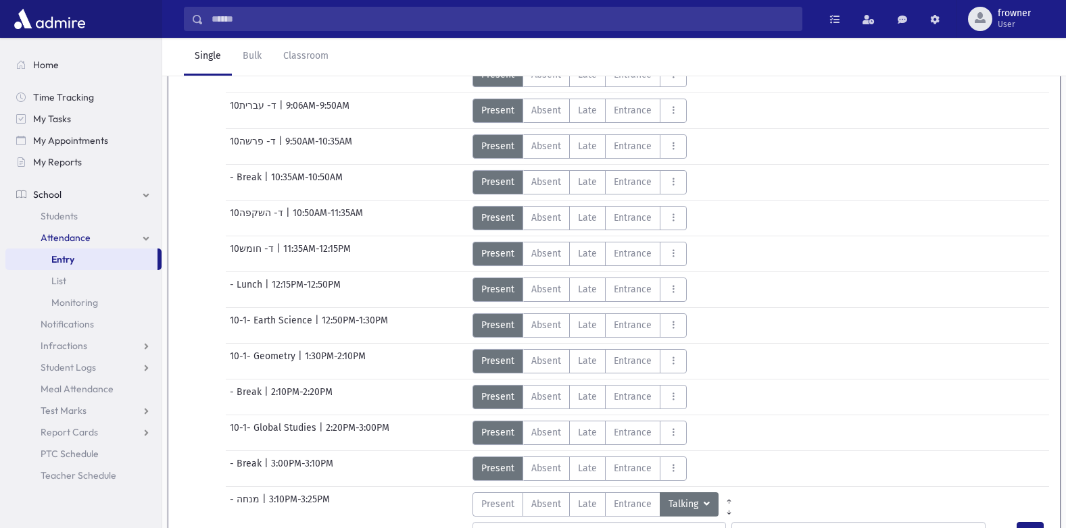
scroll to position [0, 0]
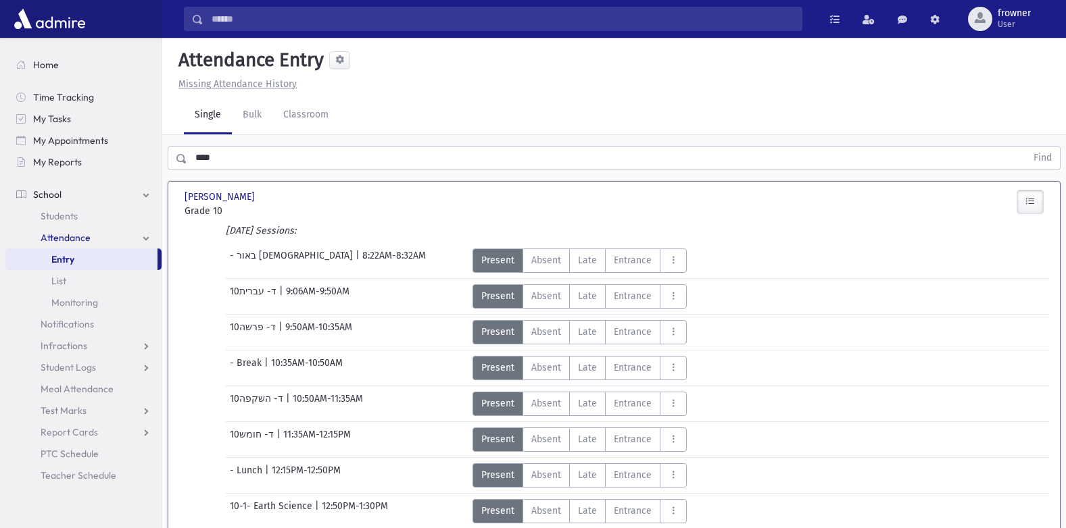
drag, startPoint x: 379, startPoint y: 154, endPoint x: -3, endPoint y: 143, distance: 381.9
click at [0, 143] on html "Search Results Students" at bounding box center [533, 264] width 1066 height 528
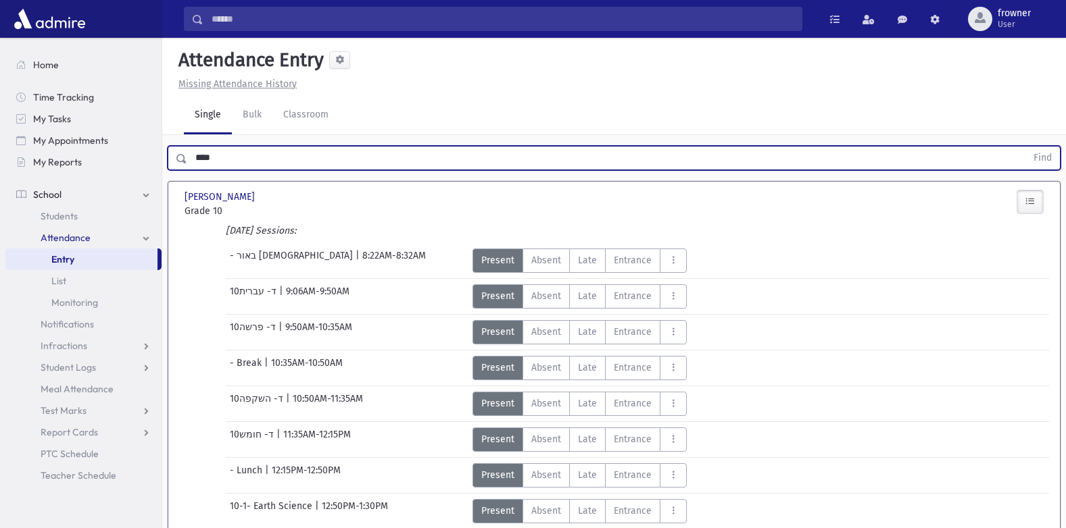
click at [1025, 147] on button "Find" at bounding box center [1042, 158] width 34 height 23
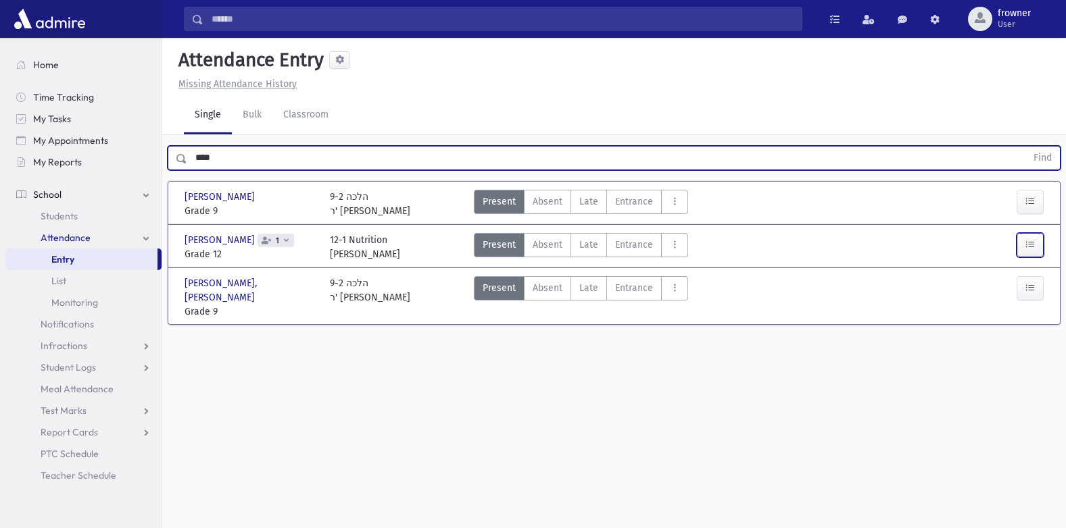
click at [1036, 243] on button "button" at bounding box center [1029, 245] width 27 height 24
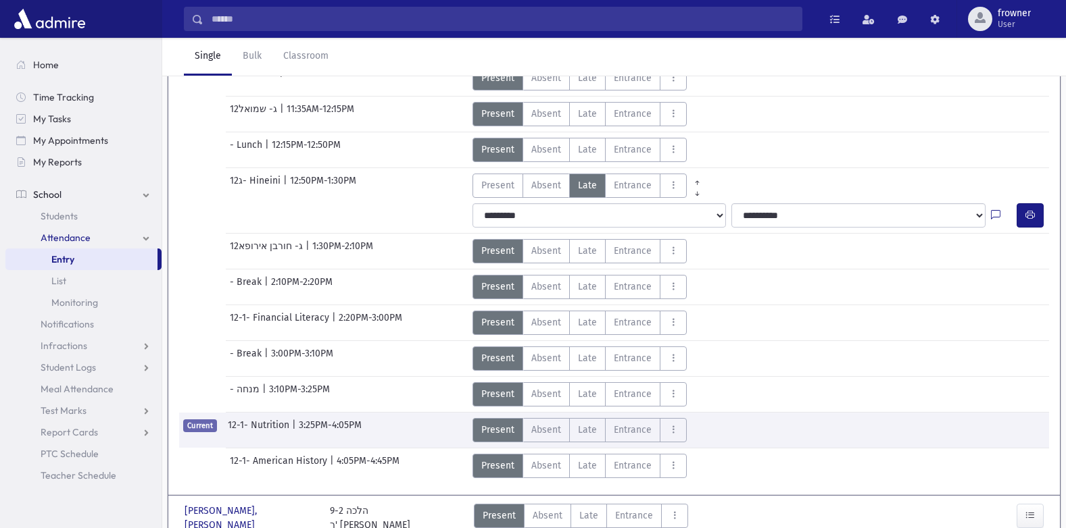
scroll to position [405, 0]
click at [679, 396] on button "AttTypes" at bounding box center [672, 394] width 27 height 24
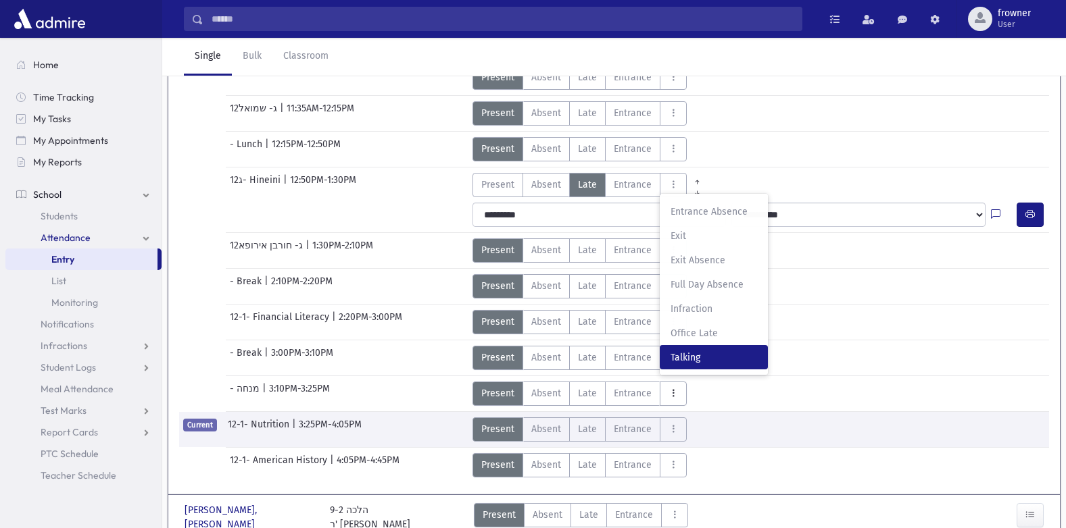
click at [699, 352] on span "Talking" at bounding box center [713, 358] width 86 height 14
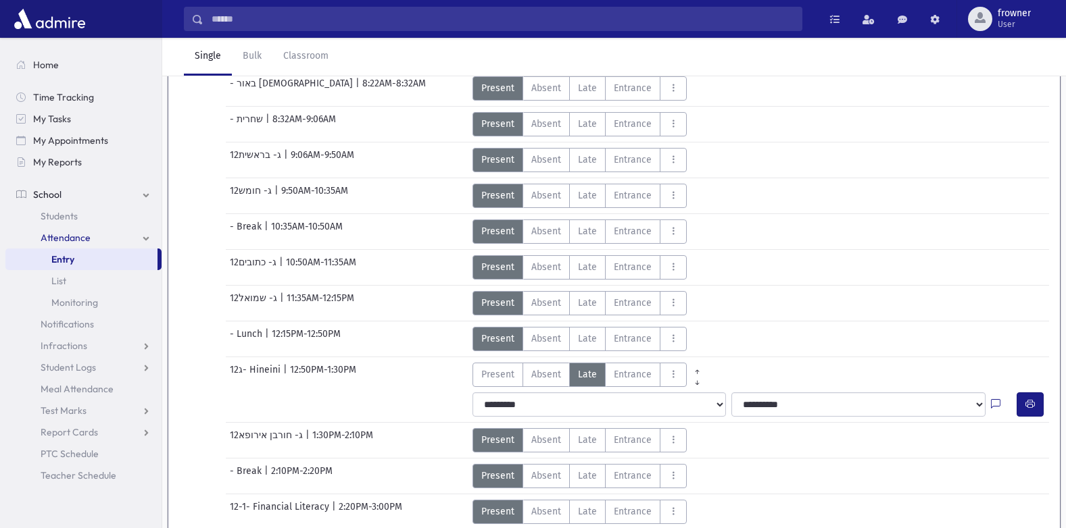
scroll to position [0, 0]
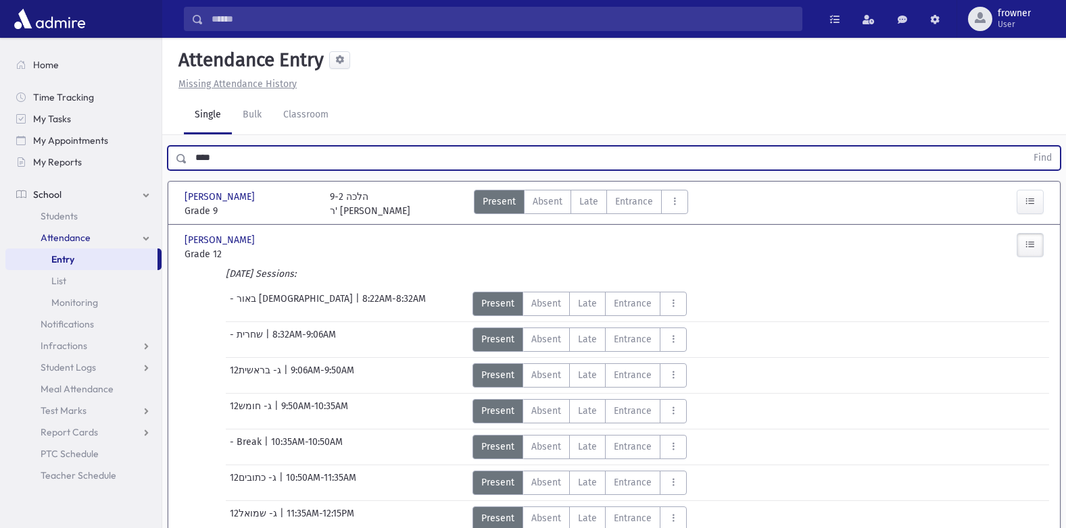
drag, startPoint x: 171, startPoint y: 144, endPoint x: 186, endPoint y: 178, distance: 36.9
click at [171, 143] on div "**** Find" at bounding box center [613, 155] width 903 height 41
type input "****"
click at [1025, 147] on button "Find" at bounding box center [1042, 158] width 34 height 23
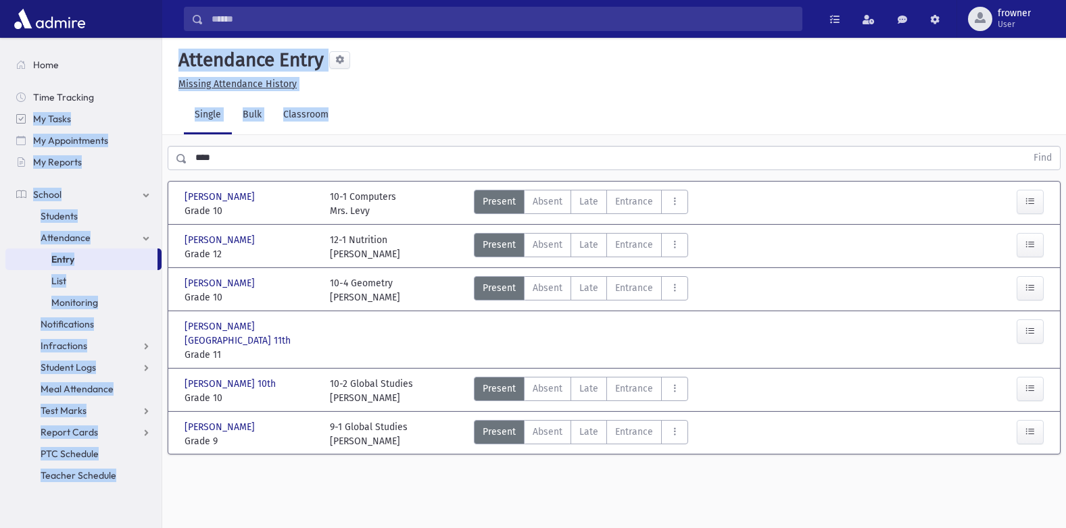
drag, startPoint x: 207, startPoint y: 163, endPoint x: 12, endPoint y: 127, distance: 198.5
click at [12, 127] on div "Search Results Students" at bounding box center [533, 279] width 1066 height 559
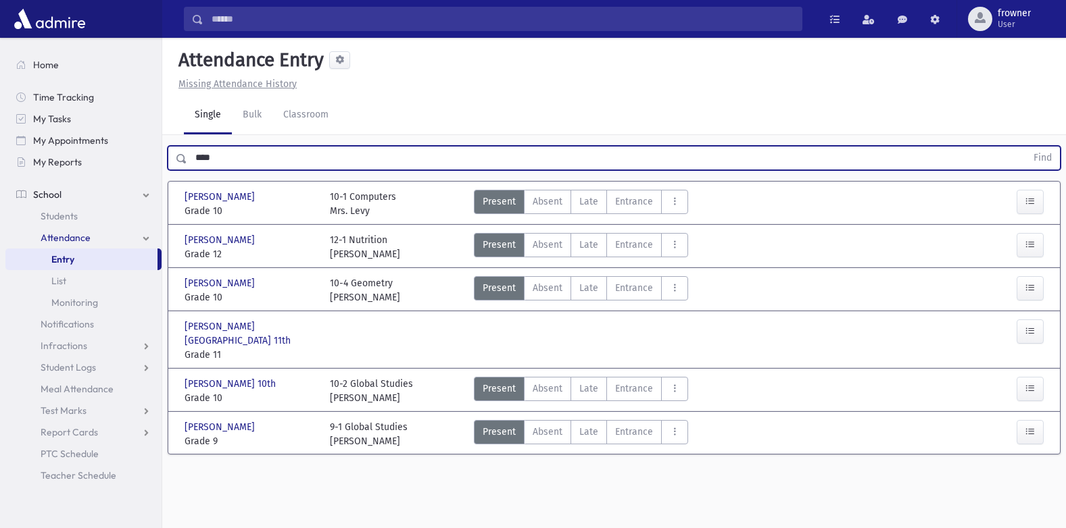
drag, startPoint x: 422, startPoint y: 150, endPoint x: 215, endPoint y: 180, distance: 209.6
click at [15, 130] on div "Search Results Students" at bounding box center [533, 279] width 1066 height 559
type input "***"
click at [1025, 147] on button "Find" at bounding box center [1042, 158] width 34 height 23
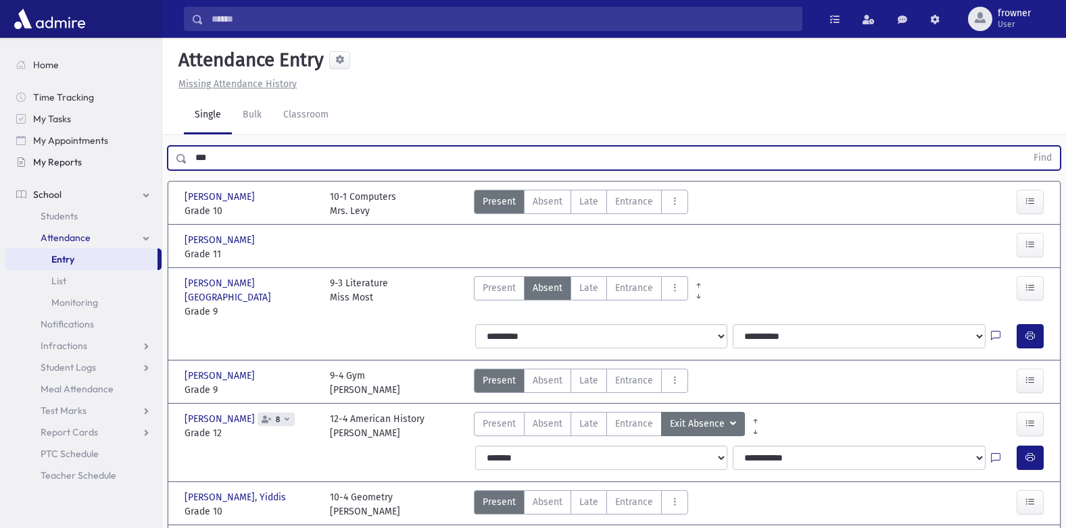
drag, startPoint x: 230, startPoint y: 149, endPoint x: 24, endPoint y: 170, distance: 207.2
click at [26, 169] on div "Search Results Students" at bounding box center [533, 417] width 1066 height 834
click at [1025, 147] on button "Find" at bounding box center [1042, 158] width 34 height 23
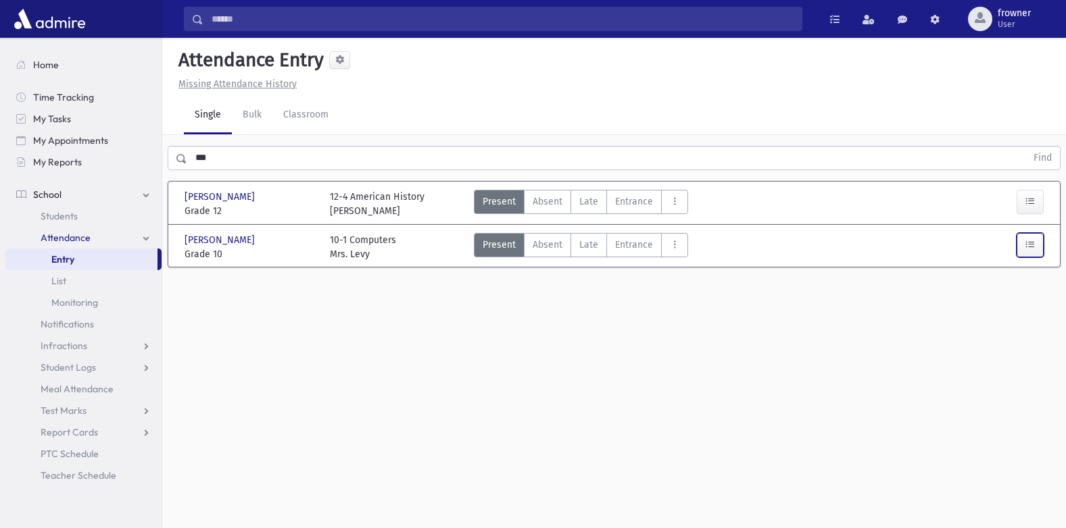
click at [1023, 239] on button "button" at bounding box center [1029, 245] width 27 height 24
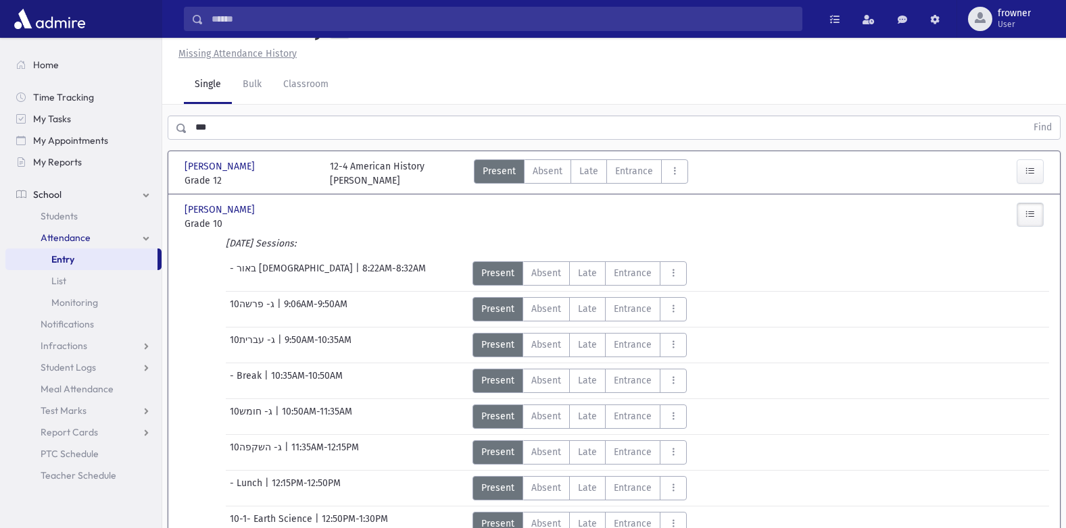
scroll to position [355, 0]
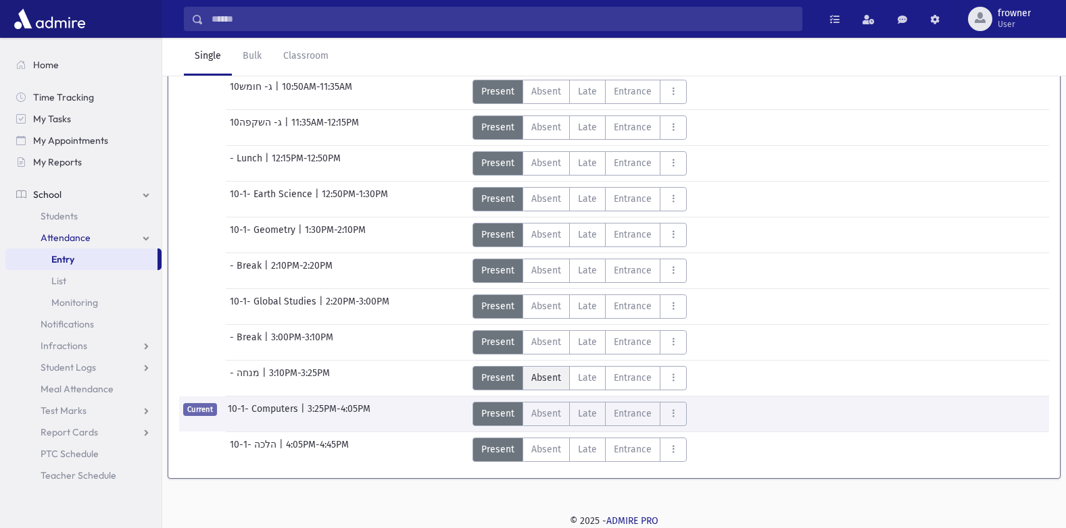
click at [539, 379] on span "Absent" at bounding box center [546, 378] width 30 height 14
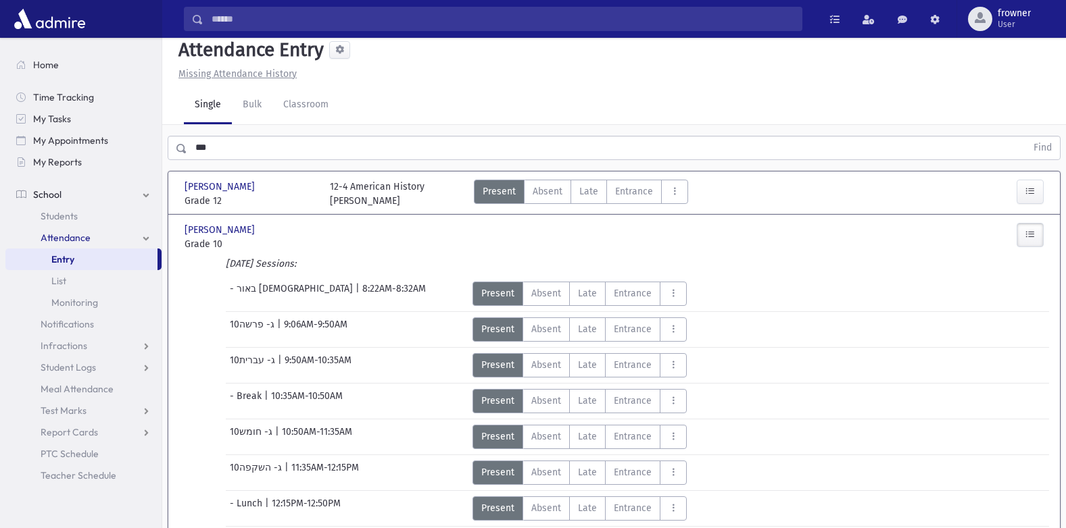
scroll to position [0, 0]
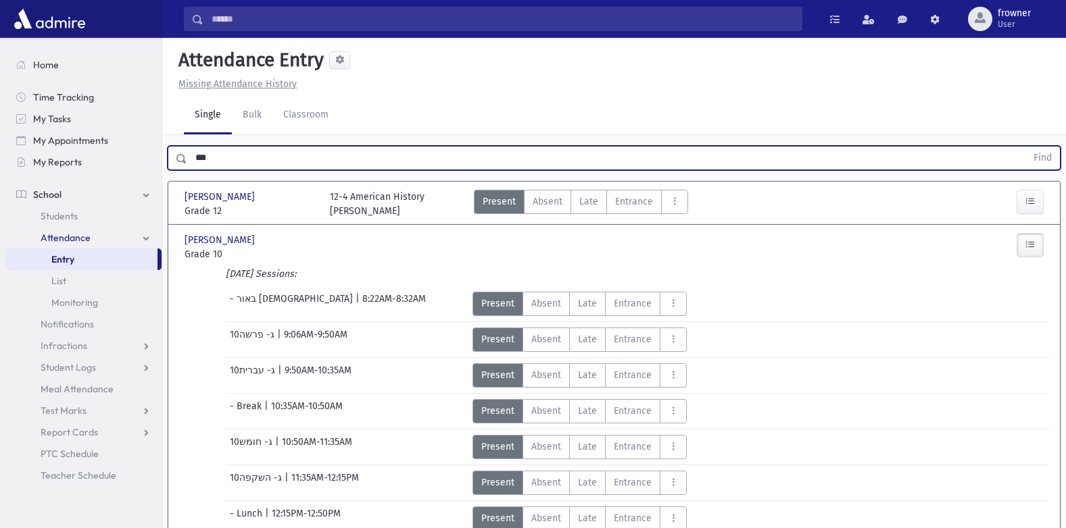
drag, startPoint x: 71, startPoint y: 155, endPoint x: 0, endPoint y: 161, distance: 71.2
click at [0, 161] on html "Search Results Students" at bounding box center [533, 264] width 1066 height 528
type input "*****"
click at [1025, 147] on button "Find" at bounding box center [1042, 158] width 34 height 23
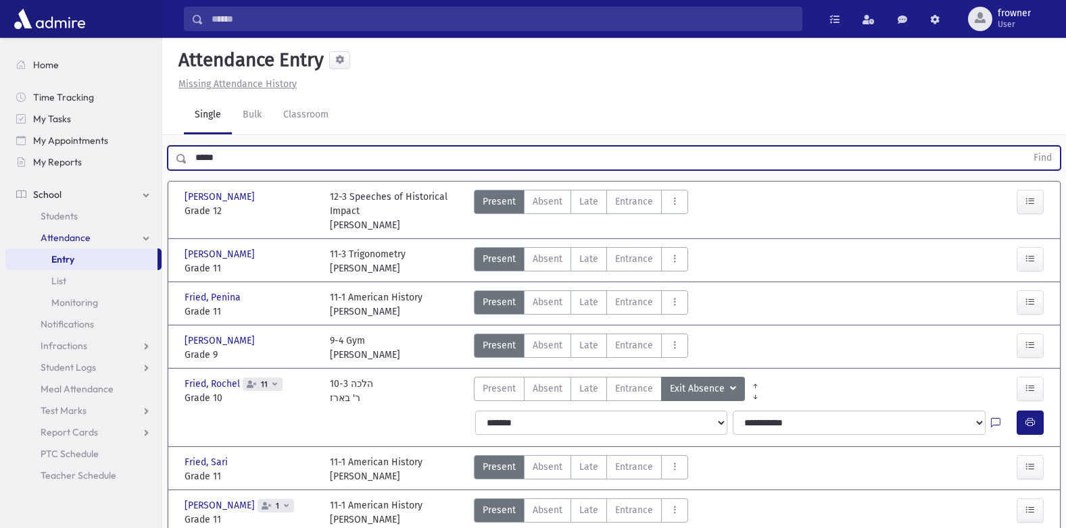
drag, startPoint x: 281, startPoint y: 160, endPoint x: 0, endPoint y: 175, distance: 281.5
click at [0, 180] on html "Search Results Students" at bounding box center [533, 264] width 1066 height 528
click at [392, 159] on input "text" at bounding box center [606, 158] width 839 height 24
type input "*******"
click at [1025, 147] on button "Find" at bounding box center [1042, 158] width 34 height 23
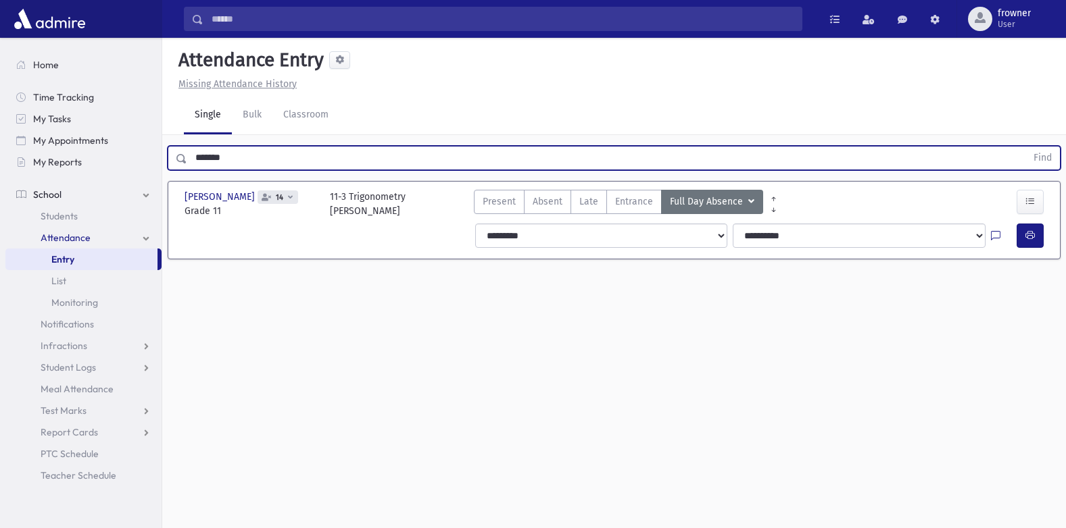
drag, startPoint x: 269, startPoint y: 153, endPoint x: 0, endPoint y: 147, distance: 269.0
click at [0, 148] on html "Search Results Students" at bounding box center [533, 264] width 1066 height 528
type input "****"
click at [1025, 147] on button "Find" at bounding box center [1042, 158] width 34 height 23
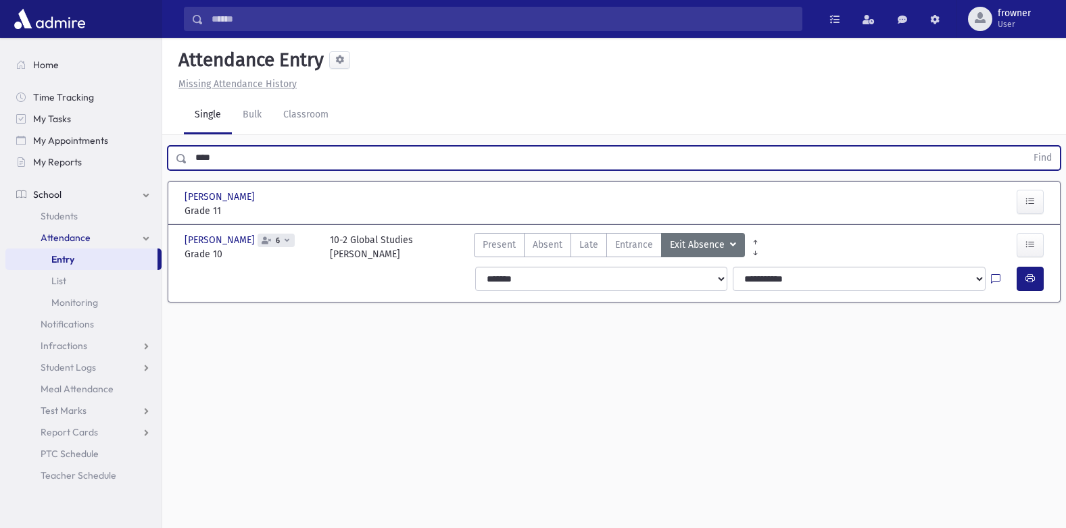
drag, startPoint x: 439, startPoint y: 168, endPoint x: 0, endPoint y: 189, distance: 439.7
click at [0, 189] on html "Search Results Students" at bounding box center [533, 264] width 1066 height 528
type input "*****"
click at [1025, 147] on button "Find" at bounding box center [1042, 158] width 34 height 23
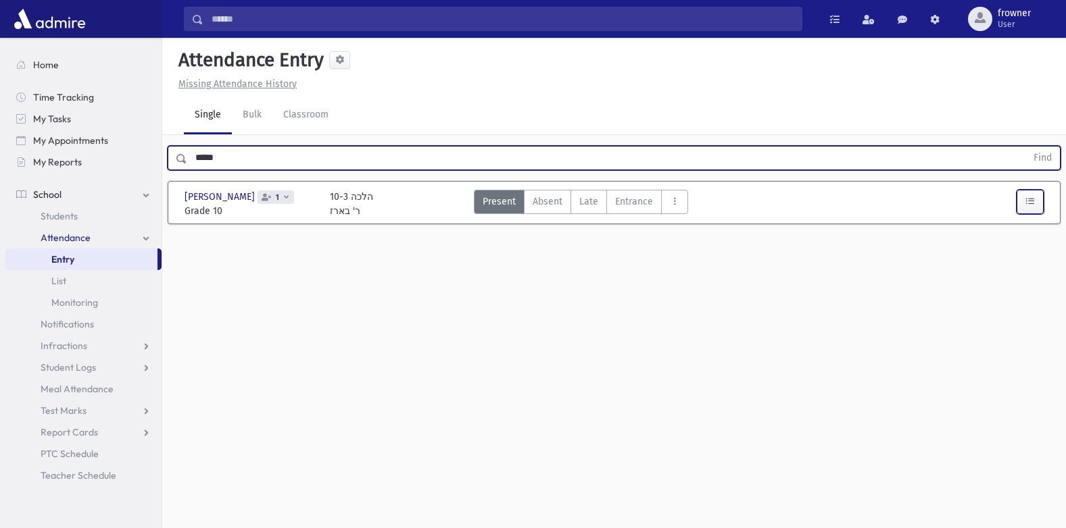
click at [1034, 203] on button "button" at bounding box center [1029, 202] width 27 height 24
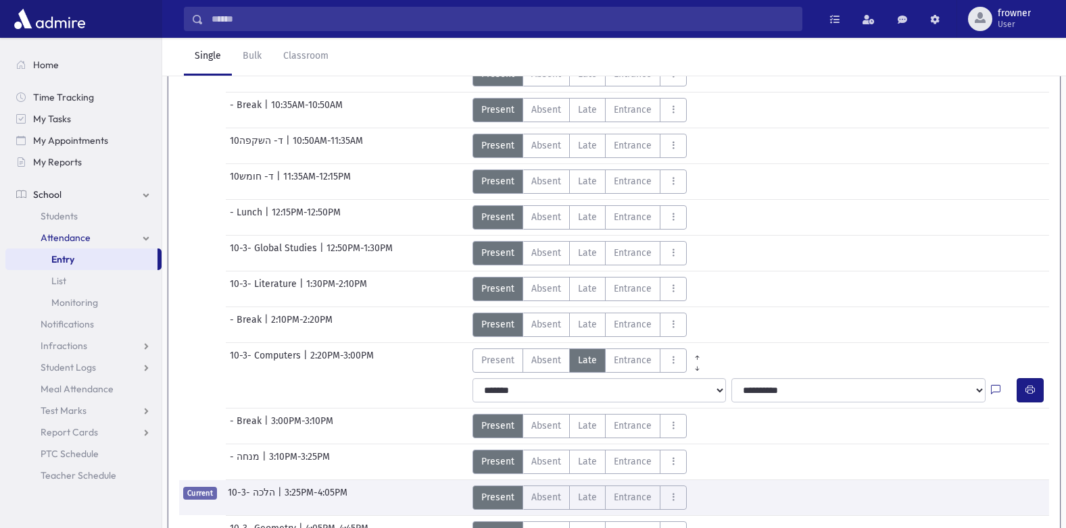
scroll to position [342, 0]
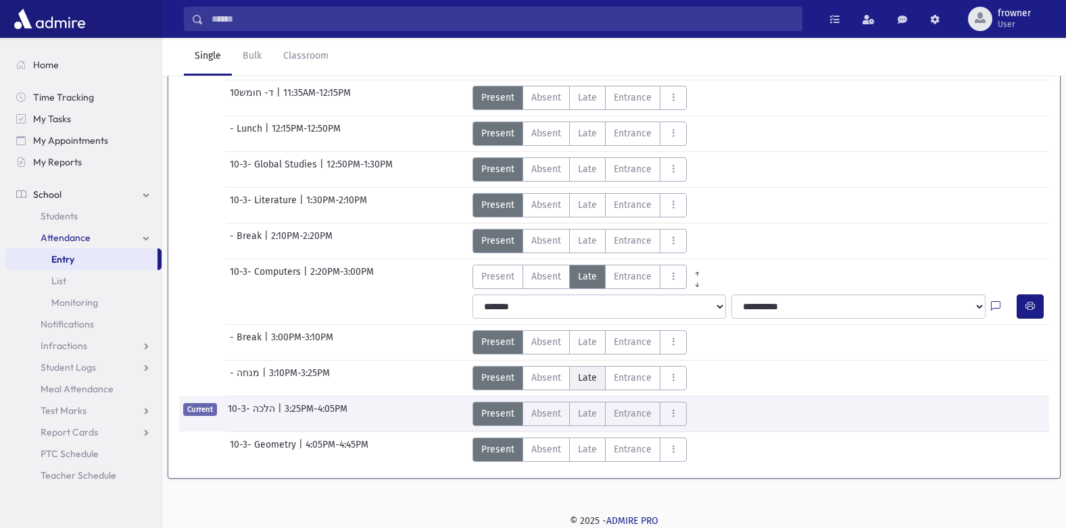
click at [569, 382] on label "Late L" at bounding box center [587, 378] width 36 height 24
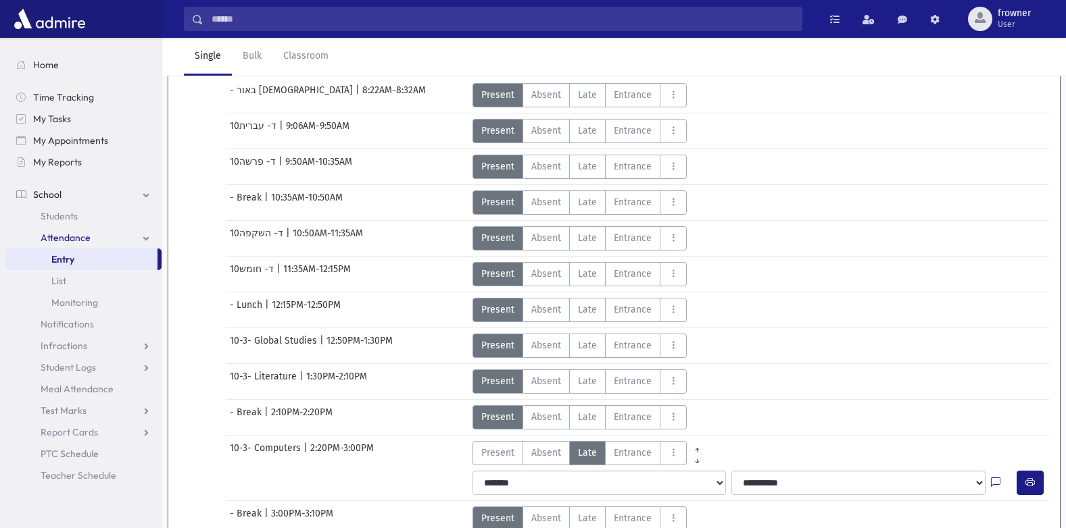
scroll to position [0, 0]
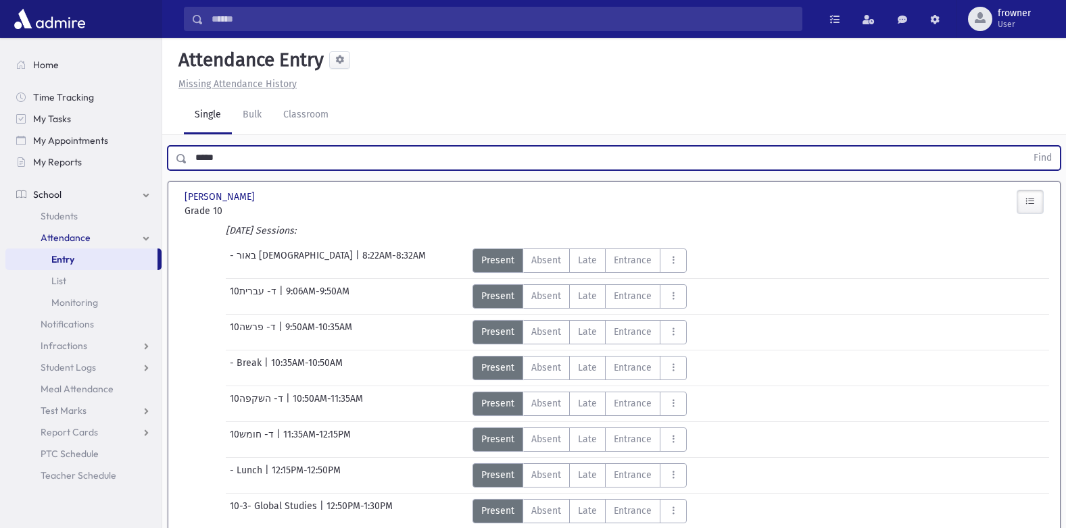
drag, startPoint x: 295, startPoint y: 162, endPoint x: -3, endPoint y: 148, distance: 298.3
click at [0, 148] on html "Search Results Students" at bounding box center [533, 264] width 1066 height 528
type input "*****"
click at [1025, 147] on button "Find" at bounding box center [1042, 158] width 34 height 23
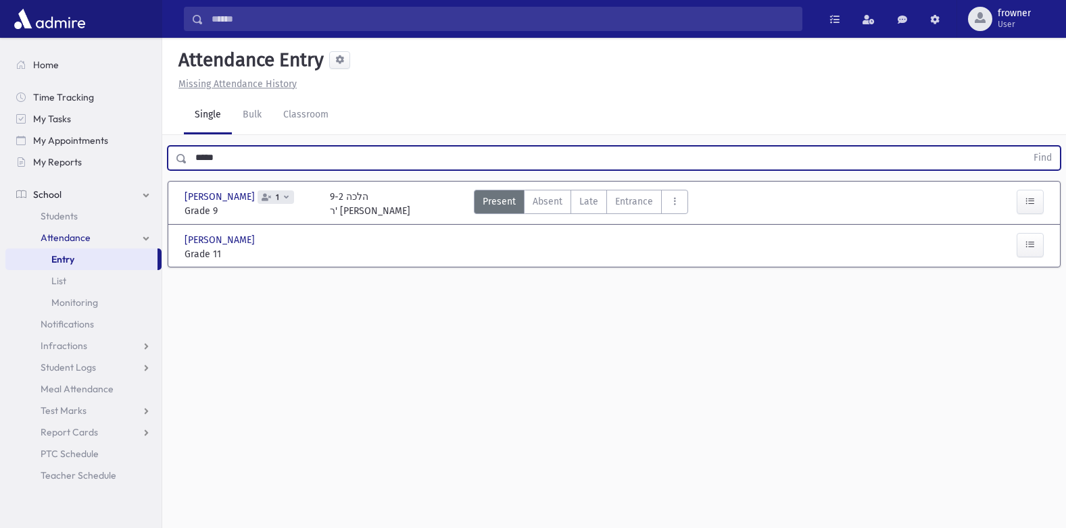
click at [1026, 189] on div "[PERSON_NAME] [PERSON_NAME] 1 Grade 9 Grade 9 9-2 הלכה ר' אייזיק Present P Abse…" at bounding box center [613, 202] width 883 height 31
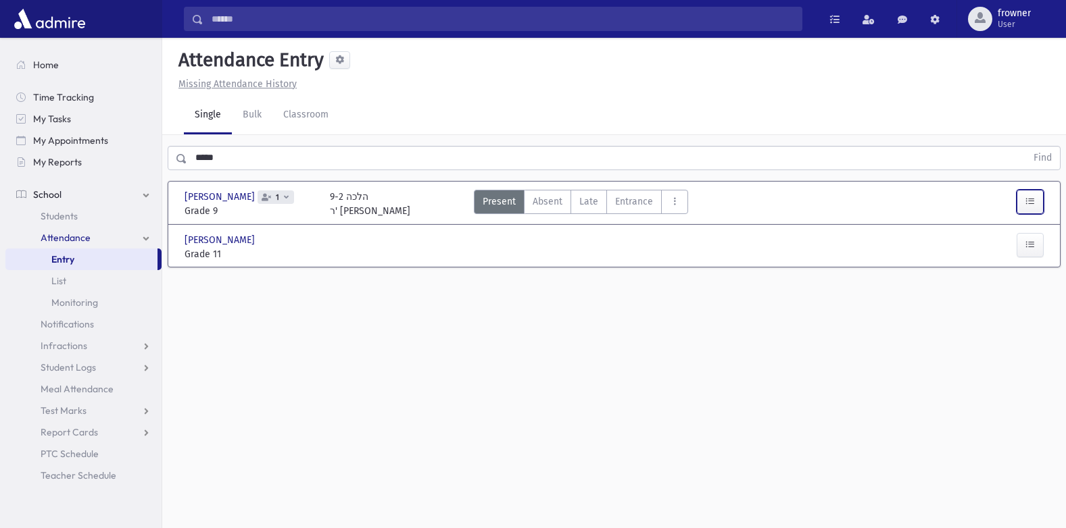
click at [1029, 199] on icon "button" at bounding box center [1029, 201] width 9 height 11
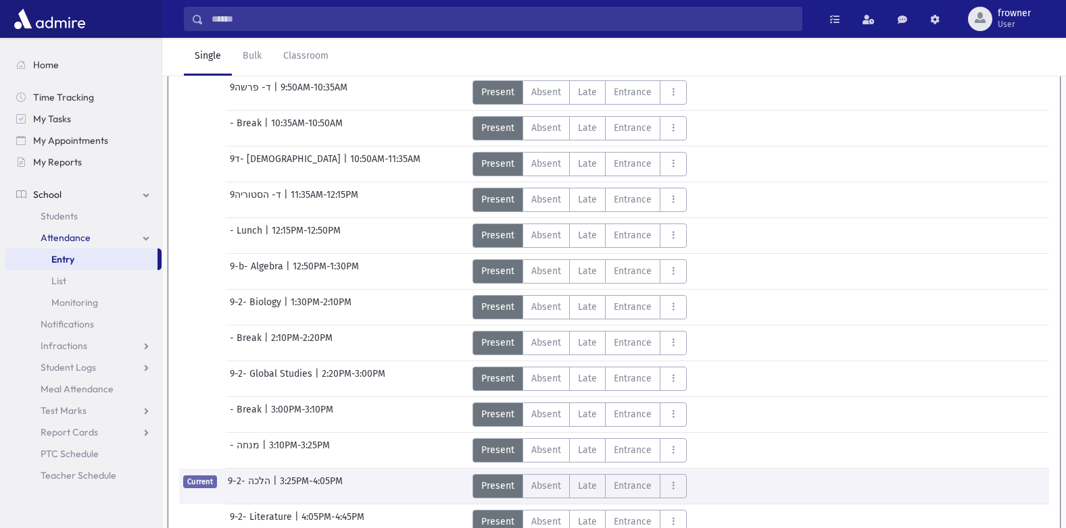
scroll to position [368, 0]
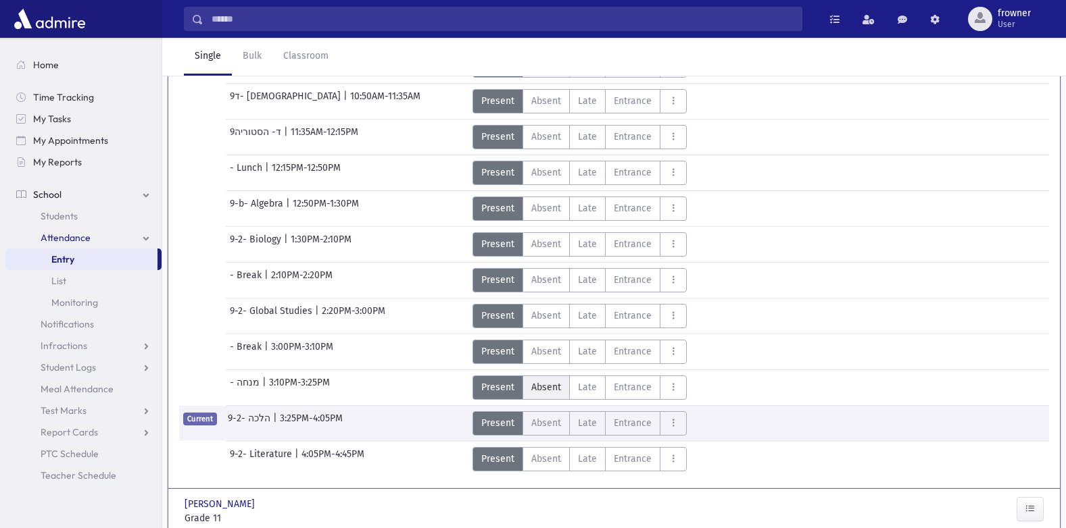
click at [547, 385] on span "Absent" at bounding box center [546, 387] width 30 height 14
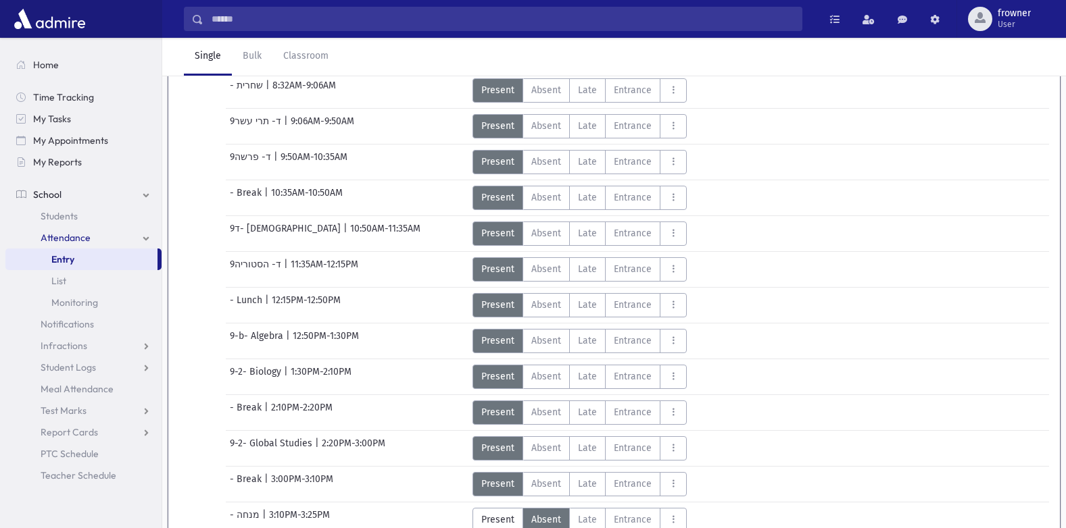
scroll to position [0, 0]
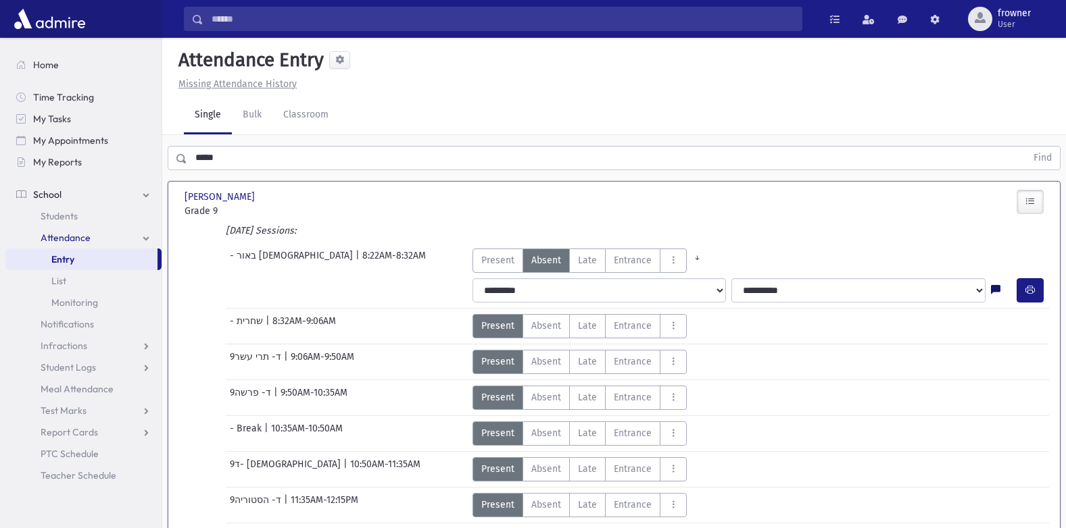
click at [1000, 290] on div at bounding box center [1004, 290] width 26 height 24
click at [993, 290] on icon at bounding box center [995, 290] width 9 height 11
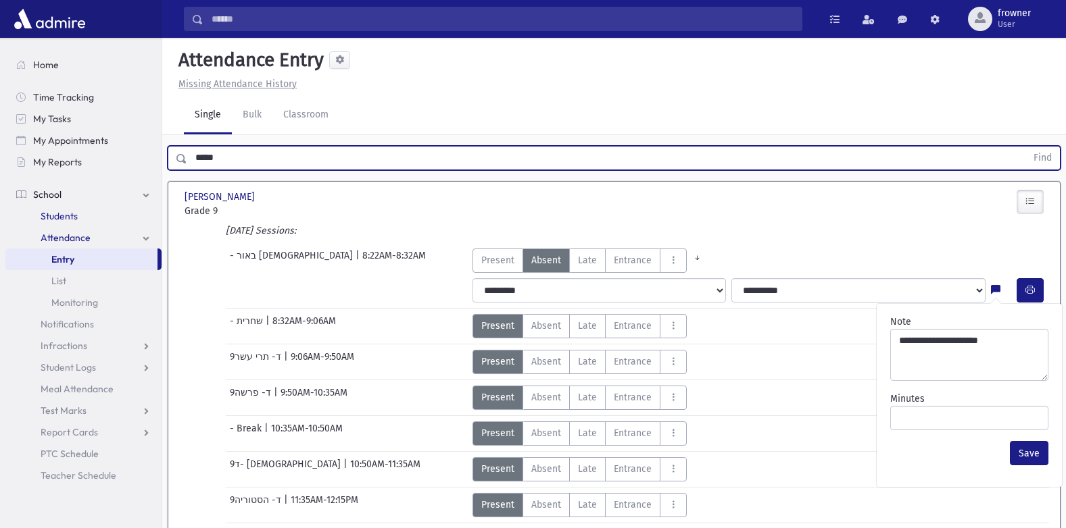
drag, startPoint x: 389, startPoint y: 164, endPoint x: 80, endPoint y: 220, distance: 313.1
click at [0, 200] on html "Search Results Students" at bounding box center [533, 264] width 1066 height 528
type input "****"
click at [1025, 147] on button "Find" at bounding box center [1042, 158] width 34 height 23
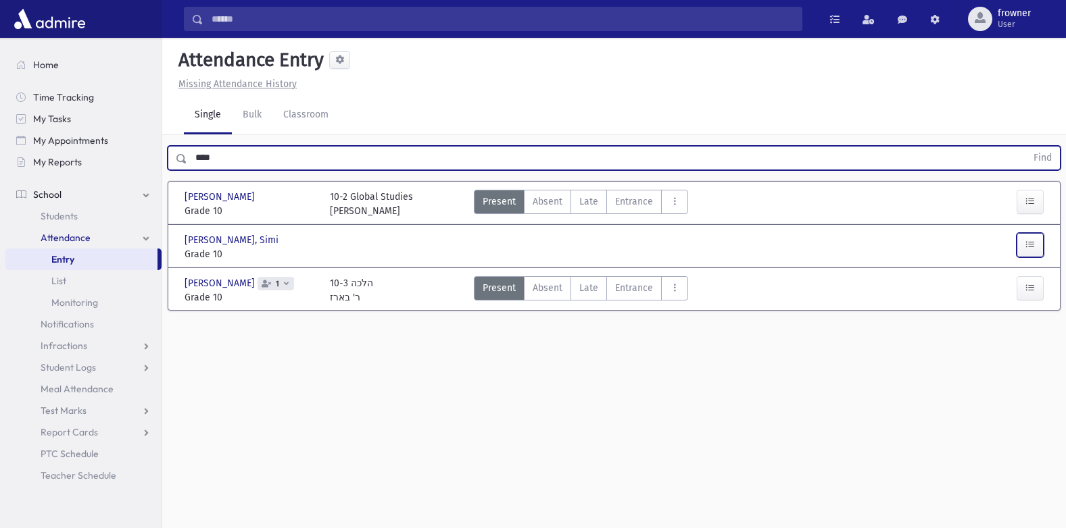
click at [1038, 250] on button "button" at bounding box center [1029, 245] width 27 height 24
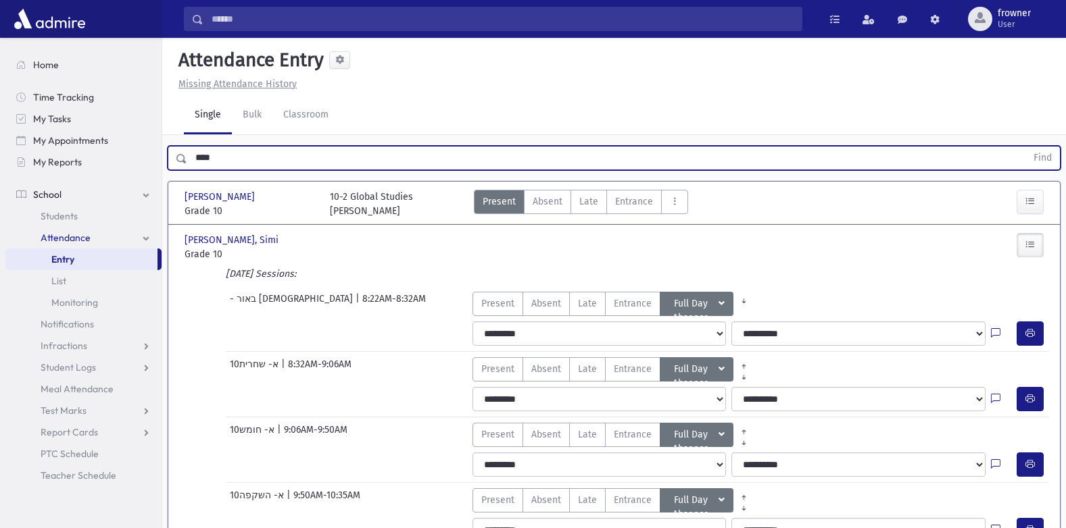
drag, startPoint x: 239, startPoint y: 146, endPoint x: 180, endPoint y: 145, distance: 58.8
click at [180, 145] on div "**** Find" at bounding box center [613, 155] width 903 height 41
type input "*"
type input "******"
click at [1025, 147] on button "Find" at bounding box center [1042, 158] width 34 height 23
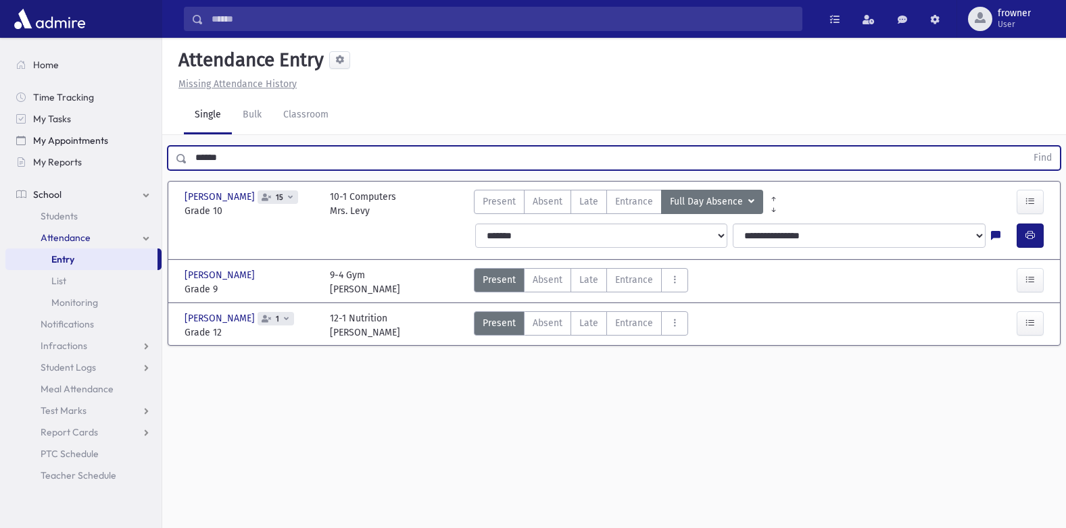
drag, startPoint x: 364, startPoint y: 149, endPoint x: 145, endPoint y: 147, distance: 218.9
click at [145, 147] on div "Search Results Students" at bounding box center [533, 279] width 1066 height 559
